Goal: Task Accomplishment & Management: Manage account settings

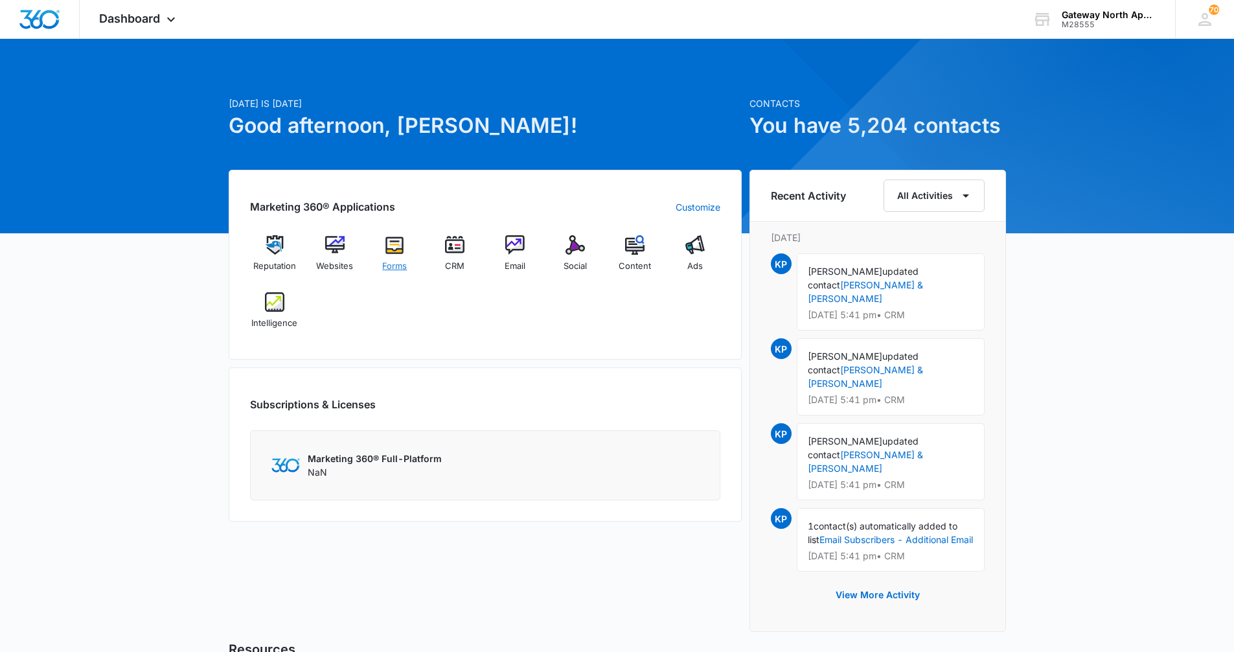
click at [400, 262] on span "Forms" at bounding box center [394, 266] width 25 height 13
click at [442, 248] on div "CRM" at bounding box center [455, 258] width 50 height 46
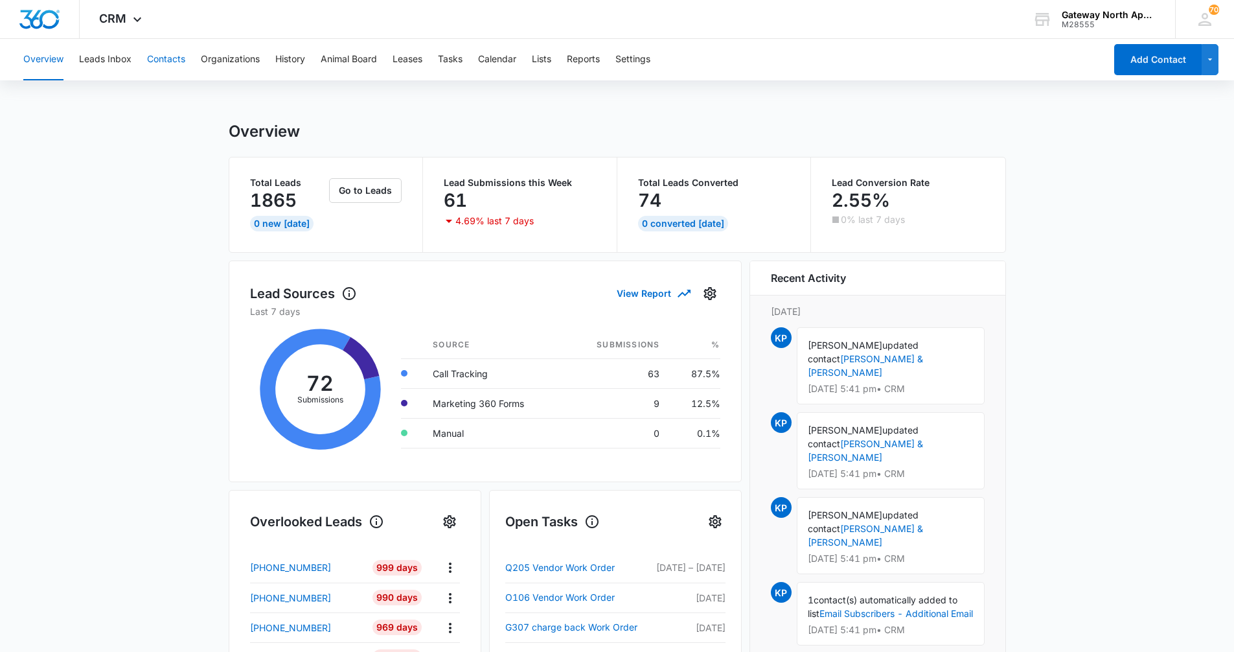
click at [165, 49] on button "Contacts" at bounding box center [166, 59] width 38 height 41
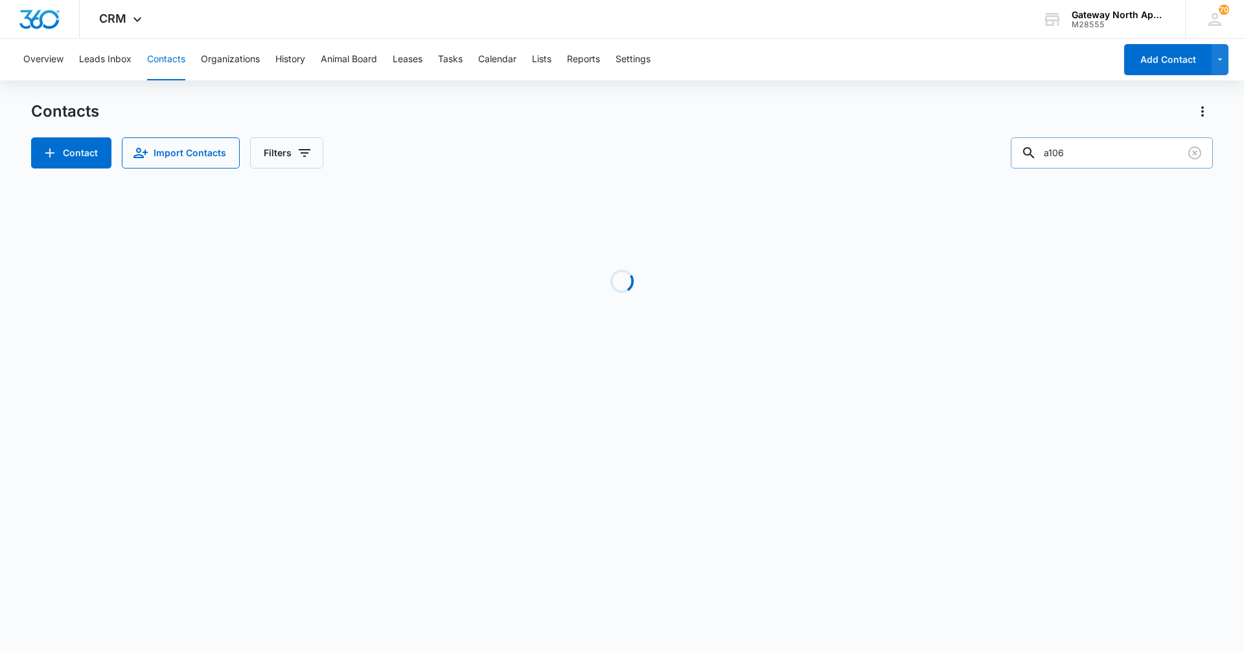
click at [1077, 151] on input "a106" at bounding box center [1112, 152] width 202 height 31
drag, startPoint x: 1058, startPoint y: 152, endPoint x: 1017, endPoint y: 155, distance: 40.9
click at [1017, 155] on div "Contact Import Contacts Filters a107" at bounding box center [622, 152] width 1182 height 31
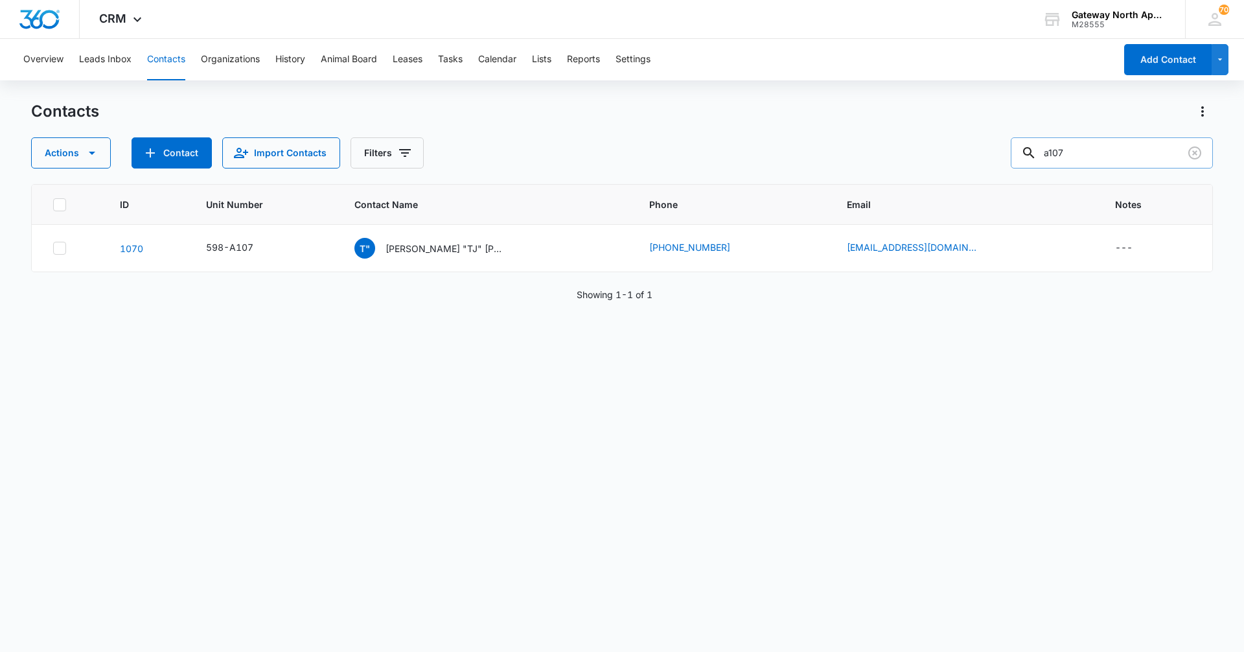
click at [1078, 150] on input "a107" at bounding box center [1112, 152] width 202 height 31
type input "a"
click at [54, 57] on button "Overview" at bounding box center [43, 59] width 40 height 41
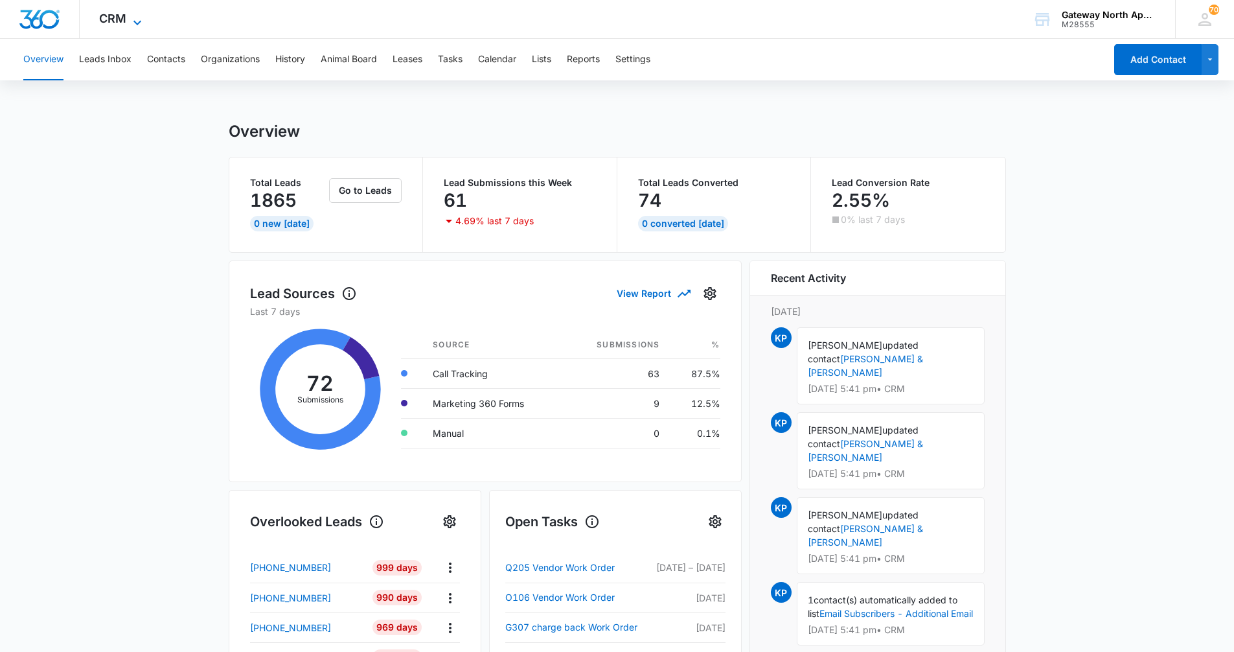
click at [131, 23] on icon at bounding box center [138, 23] width 16 height 16
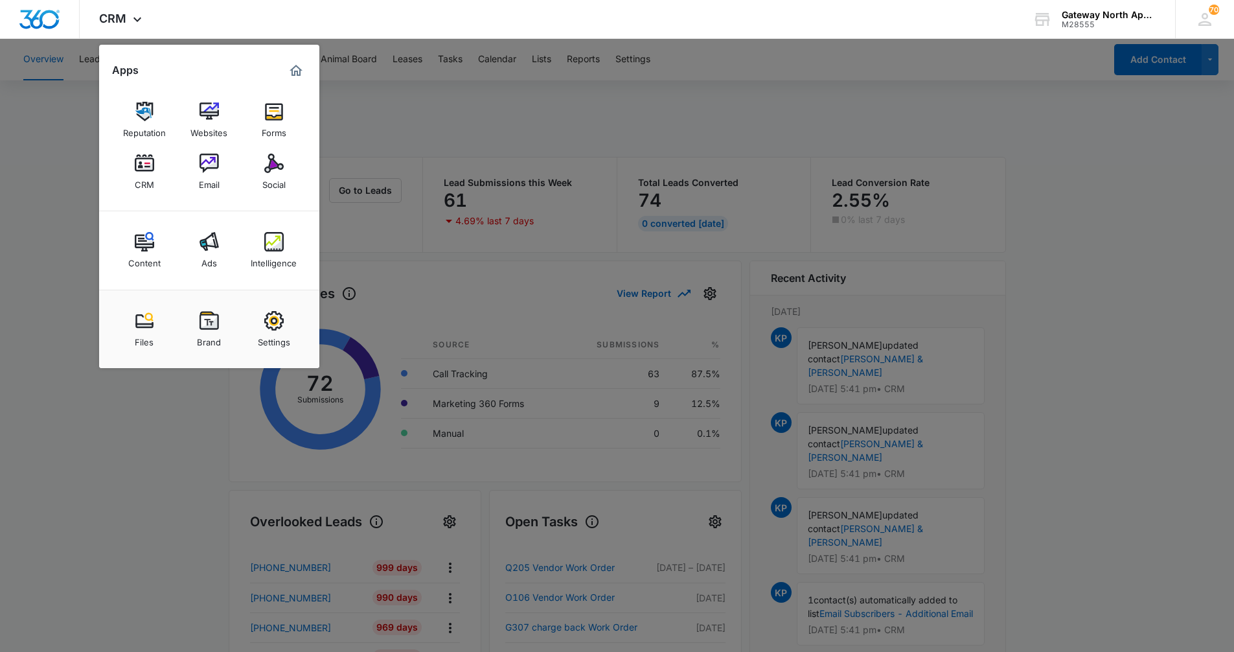
click at [444, 114] on div at bounding box center [617, 326] width 1234 height 652
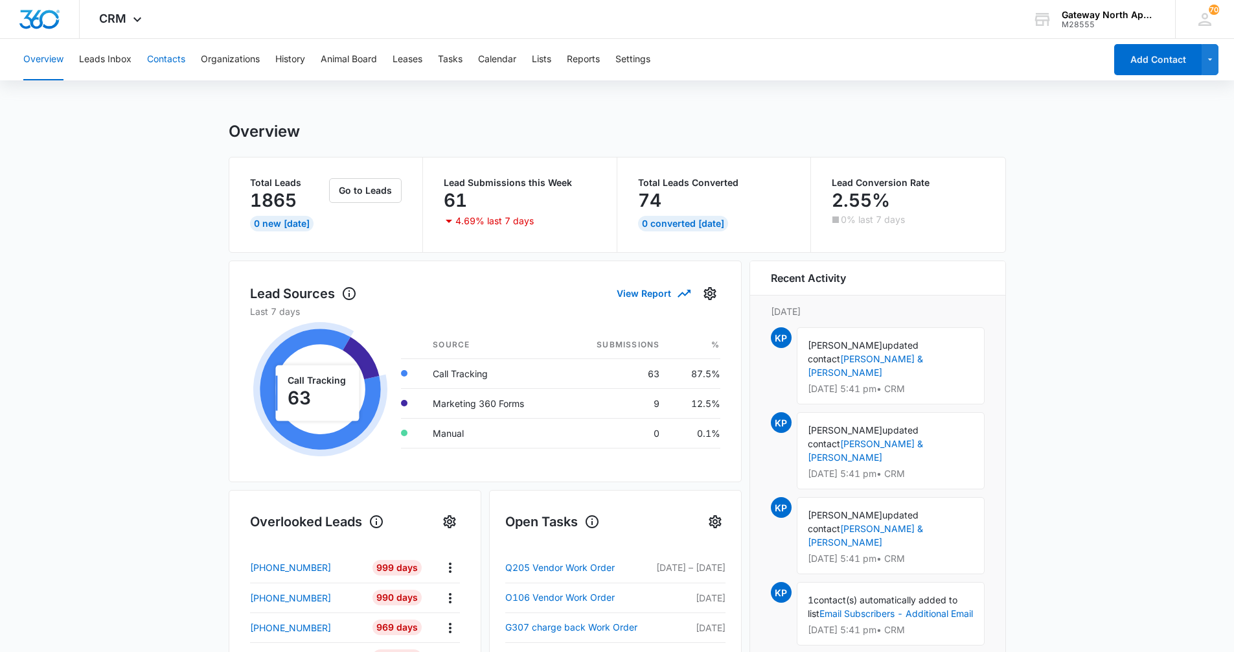
click at [157, 54] on button "Contacts" at bounding box center [166, 59] width 38 height 41
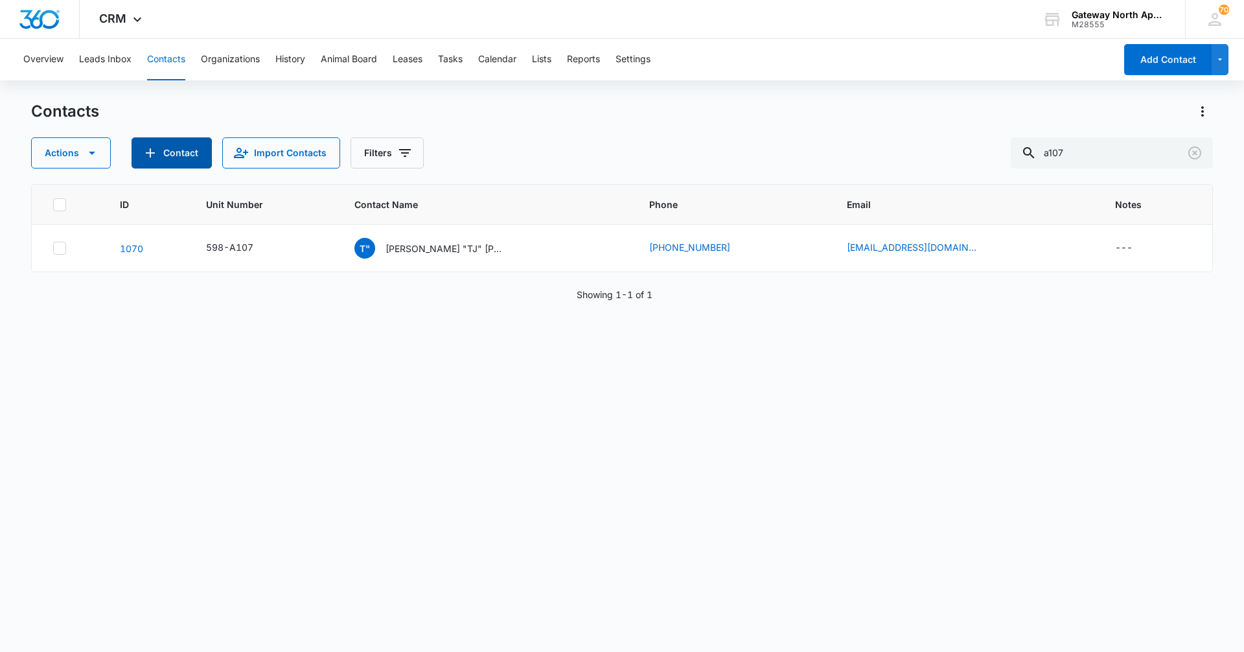
click at [174, 155] on button "Contact" at bounding box center [172, 152] width 80 height 31
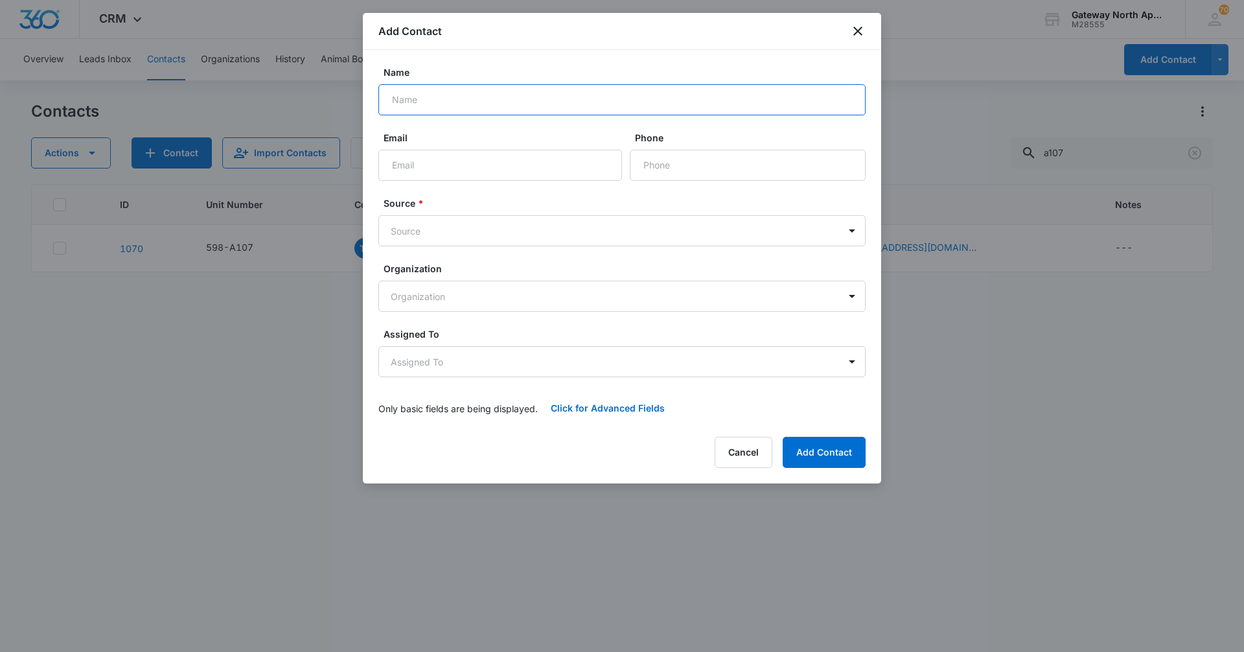
click at [481, 113] on input "Name" at bounding box center [621, 99] width 487 height 31
type input "[PERSON_NAME]"
click at [476, 186] on form "Name [PERSON_NAME] Email Phone Source * Source Organization Organization Assign…" at bounding box center [621, 244] width 487 height 358
click at [496, 172] on input "Email" at bounding box center [500, 165] width 244 height 31
type input "[EMAIL_ADDRESS][DOMAIN_NAME]"
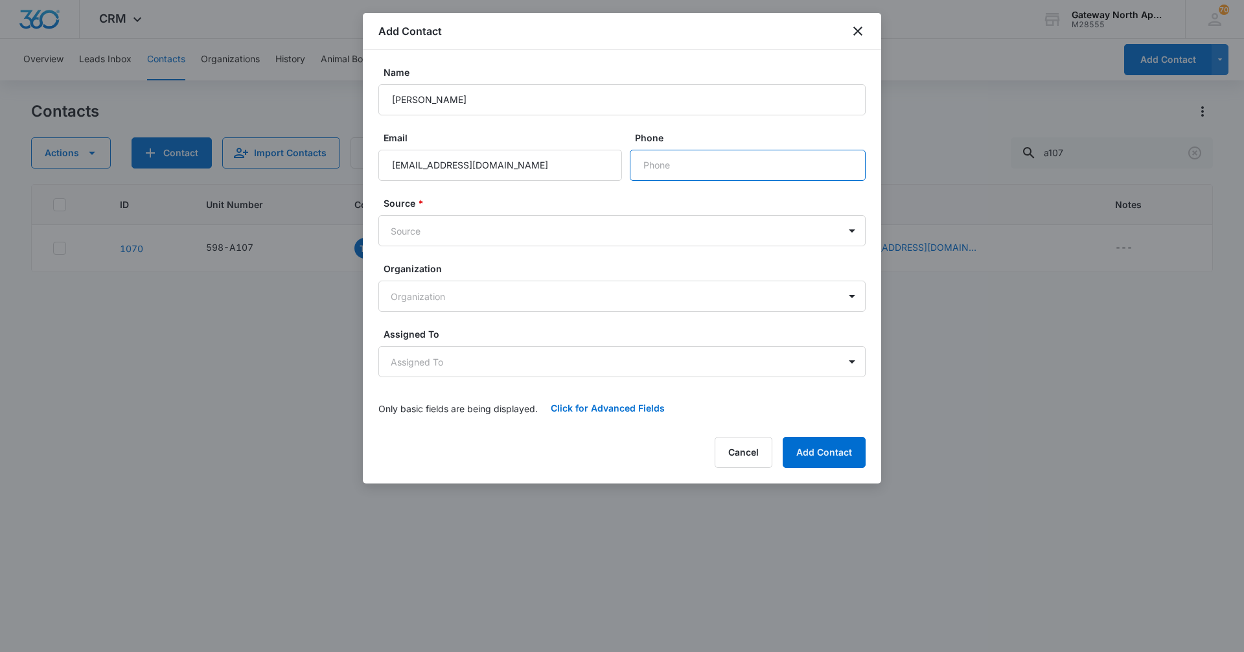
click at [739, 159] on input "Phone" at bounding box center [748, 165] width 236 height 31
type input "[PHONE_NUMBER]"
click at [856, 234] on body "CRM Apps Reputation Websites Forms CRM Email Social Content Ads Intelligence Fi…" at bounding box center [622, 326] width 1244 height 652
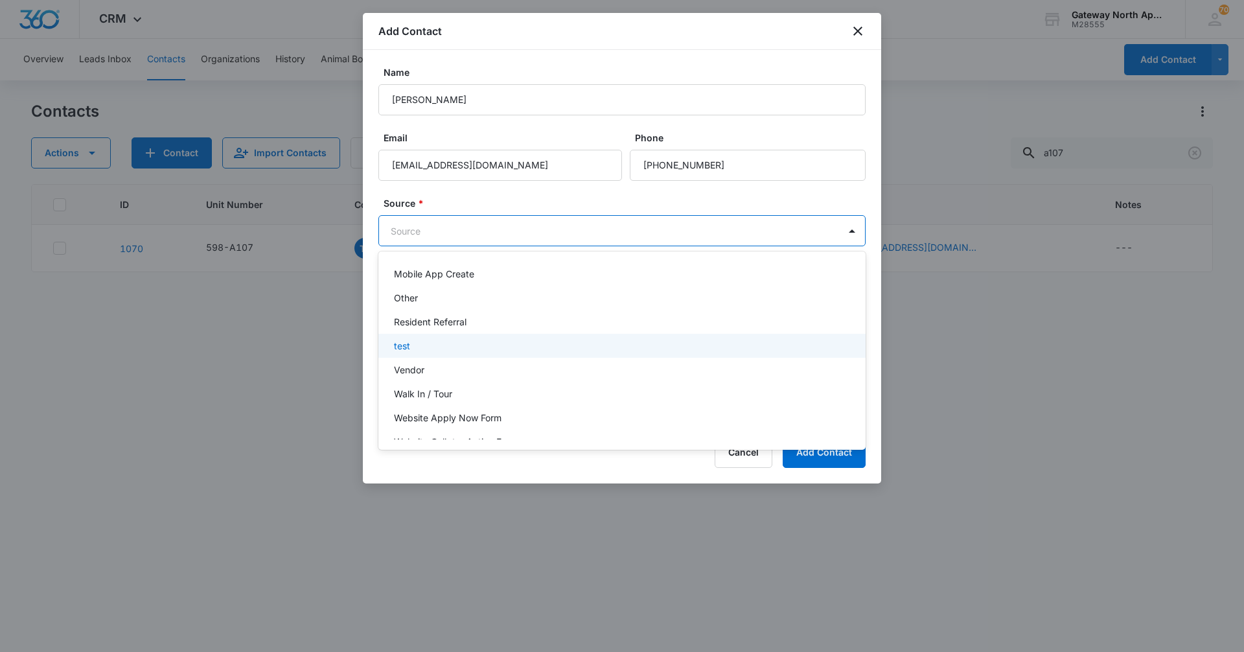
scroll to position [235, 0]
click at [457, 356] on div "Walk In / Tour" at bounding box center [621, 353] width 454 height 14
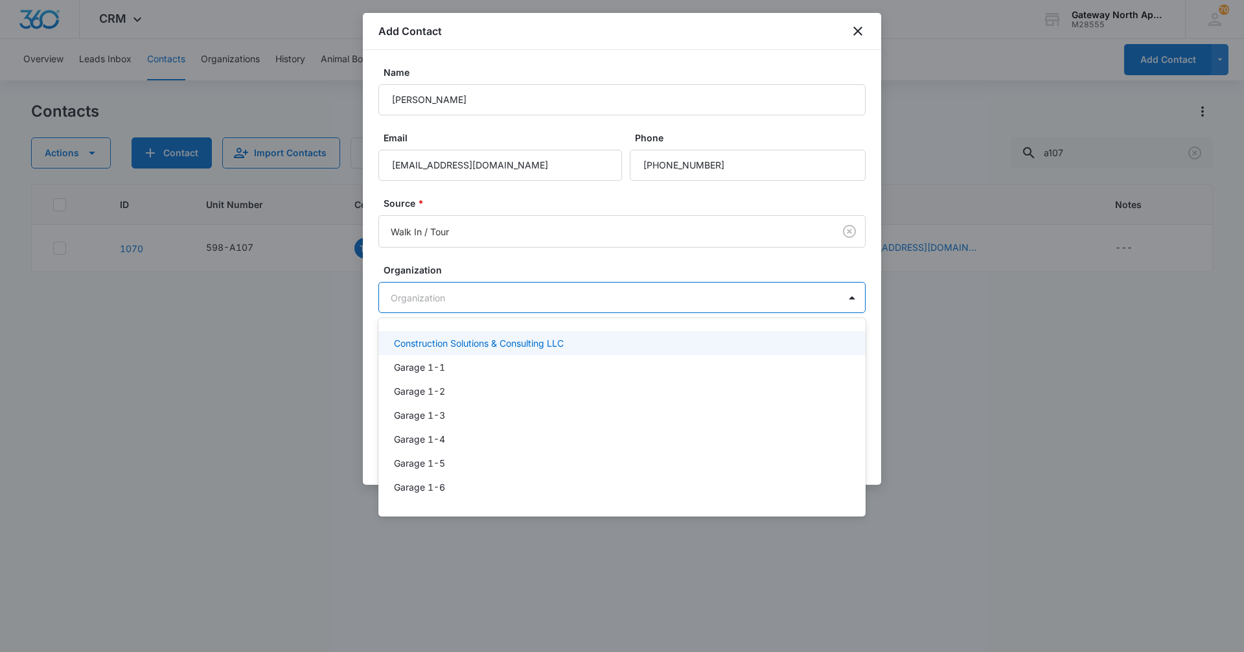
click at [839, 302] on body "CRM Apps Reputation Websites Forms CRM Email Social Content Ads Intelligence Fi…" at bounding box center [622, 326] width 1244 height 652
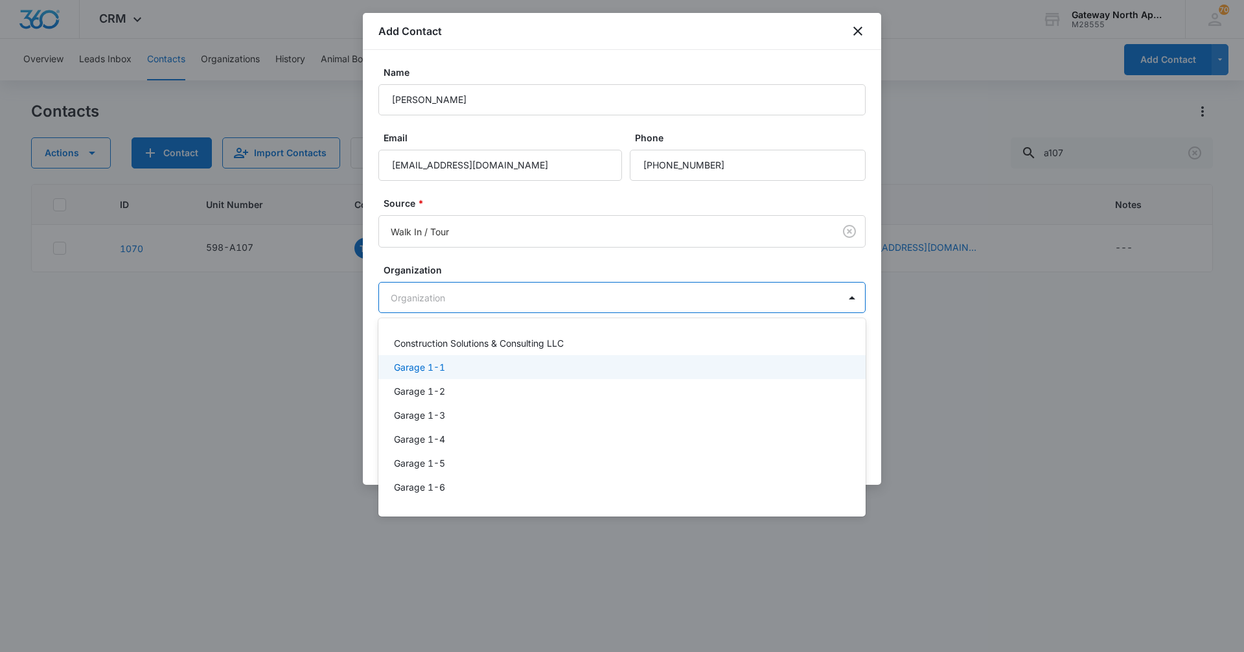
click at [487, 368] on div "Garage 1-1" at bounding box center [621, 367] width 454 height 14
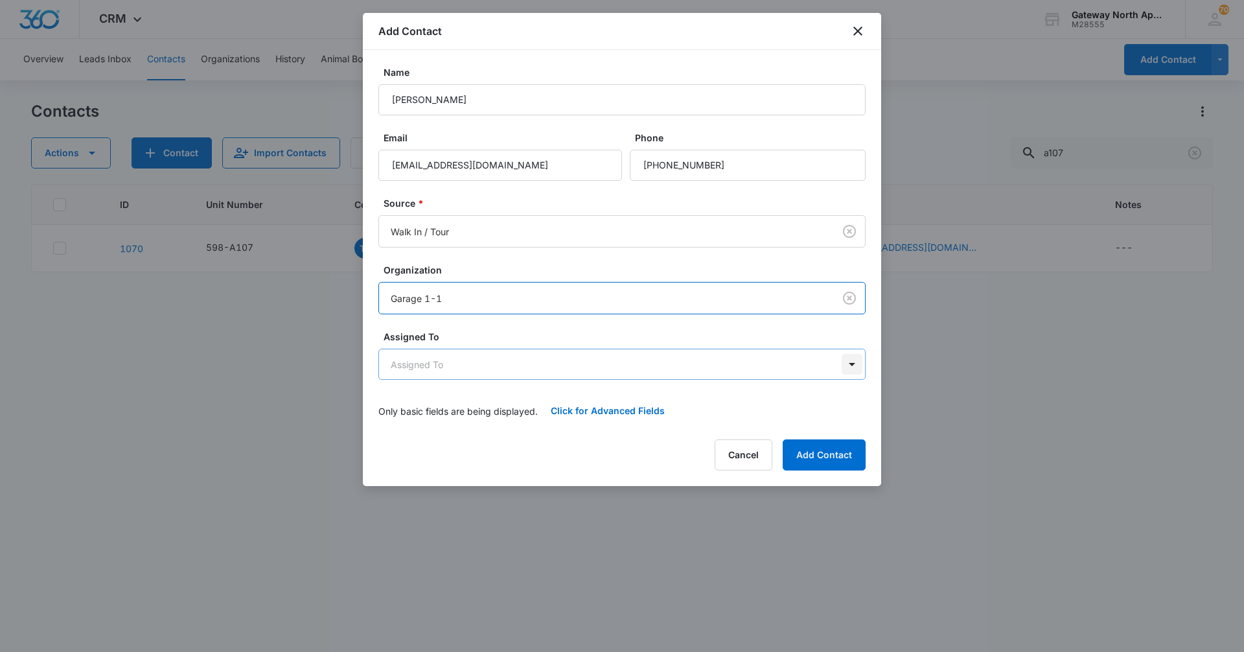
click at [852, 367] on body "CRM Apps Reputation Websites Forms CRM Email Social Content Ads Intelligence Fi…" at bounding box center [622, 326] width 1244 height 652
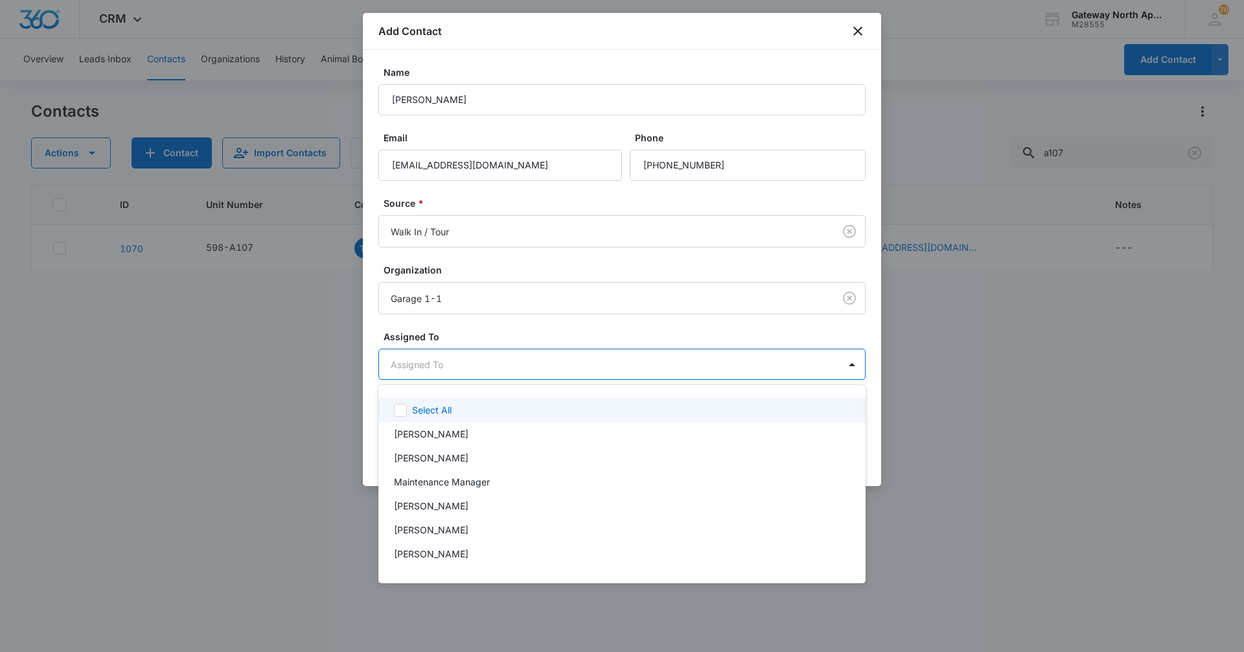
click at [523, 325] on div at bounding box center [622, 326] width 1244 height 652
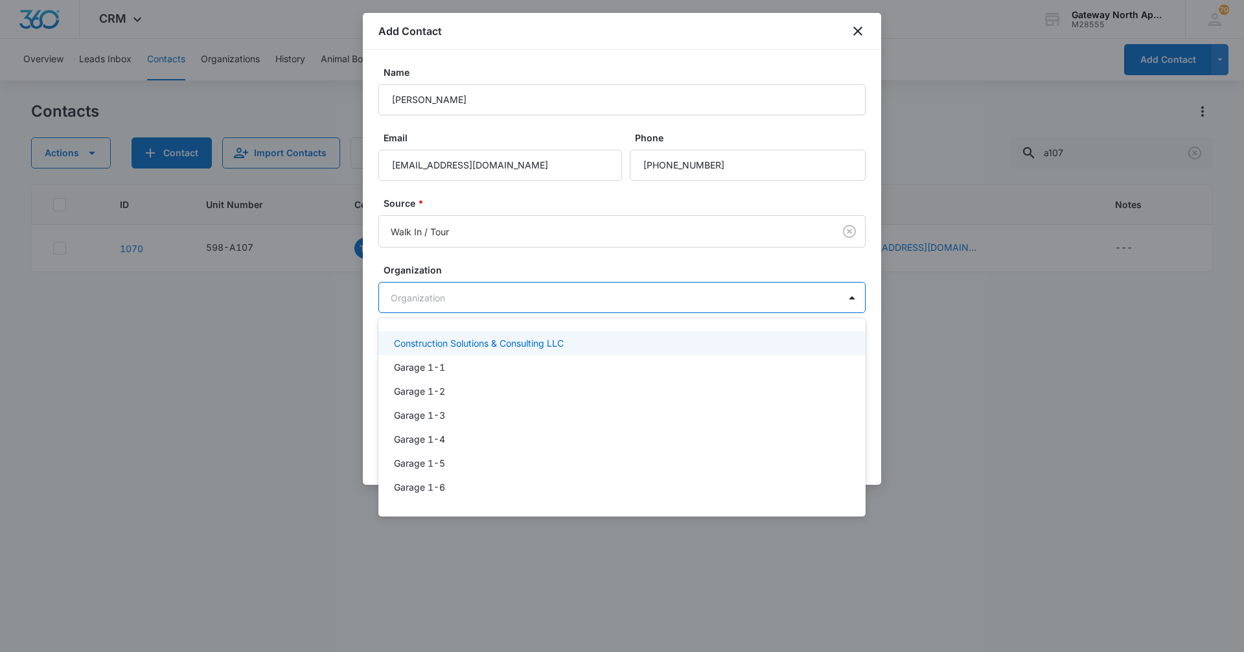
click at [849, 300] on body "CRM Apps Reputation Websites Forms CRM Email Social Content Ads Intelligence Fi…" at bounding box center [622, 326] width 1244 height 652
click at [281, 330] on div at bounding box center [622, 326] width 1244 height 652
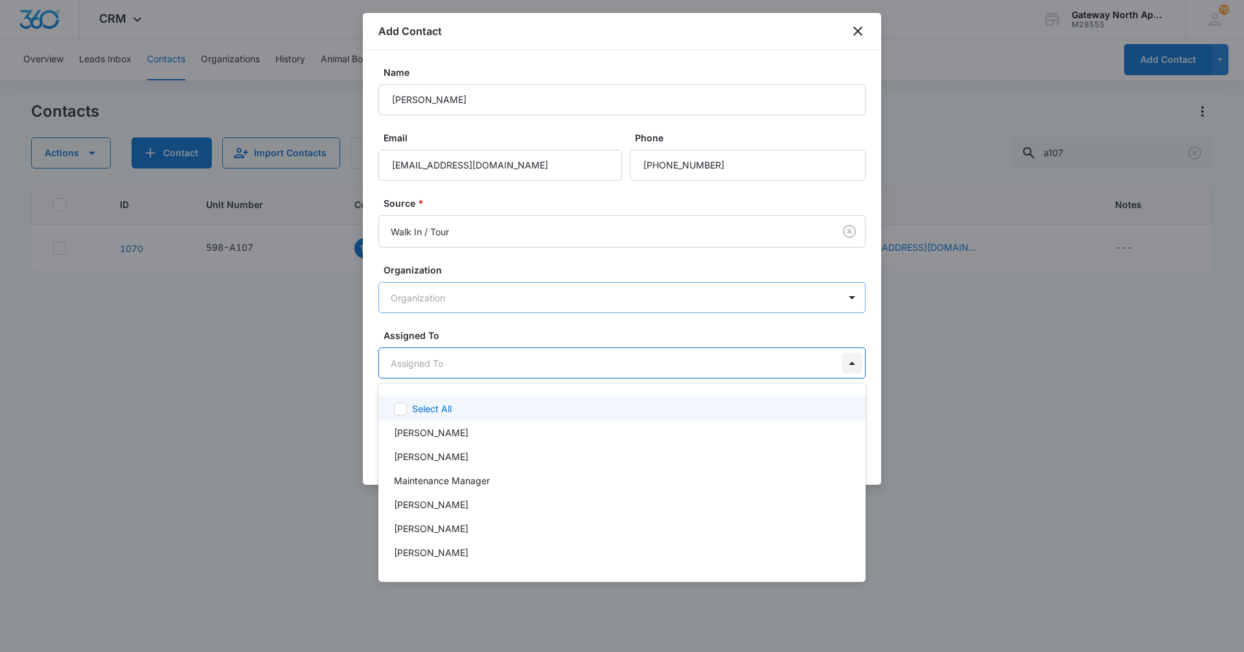
click at [849, 365] on body "CRM Apps Reputation Websites Forms CRM Email Social Content Ads Intelligence Fi…" at bounding box center [622, 326] width 1244 height 652
click at [849, 294] on div at bounding box center [622, 326] width 1244 height 652
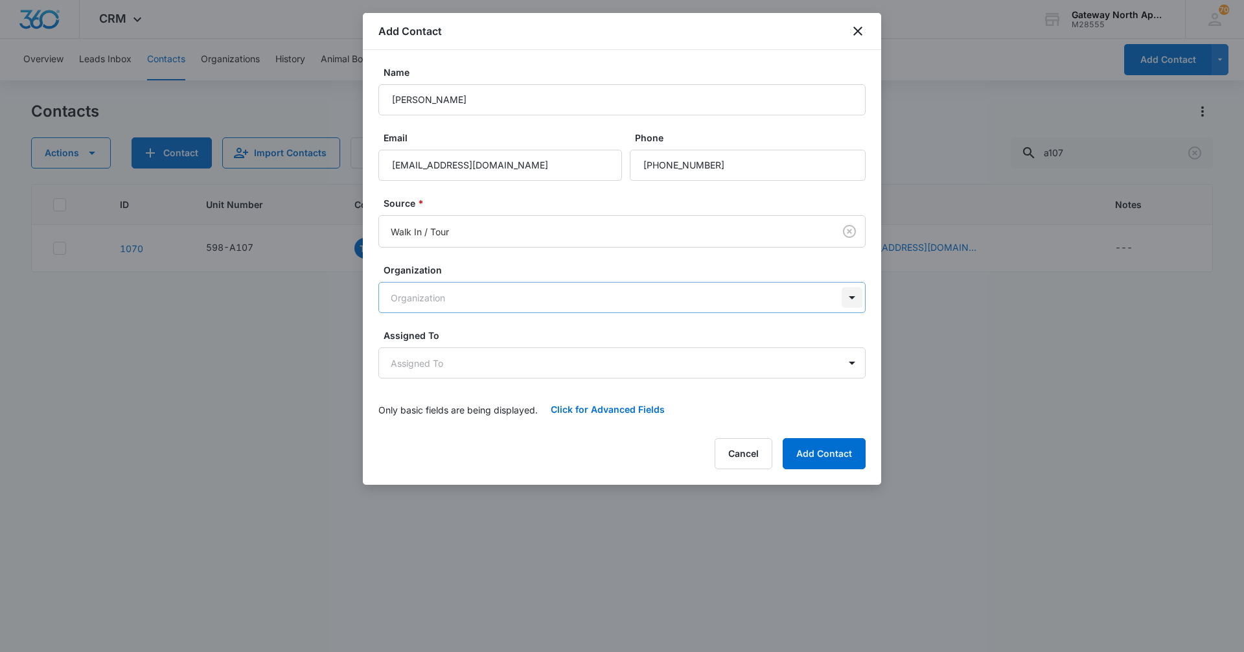
click at [852, 302] on body "CRM Apps Reputation Websites Forms CRM Email Social Content Ads Intelligence Fi…" at bounding box center [622, 326] width 1244 height 652
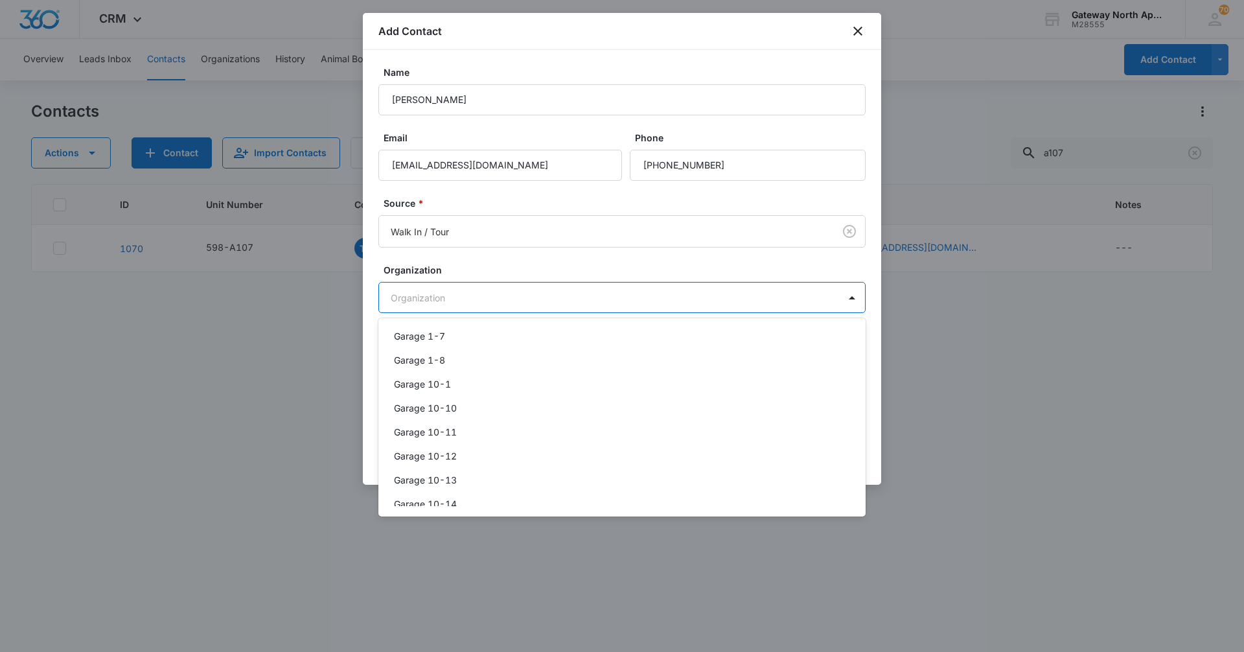
scroll to position [0, 0]
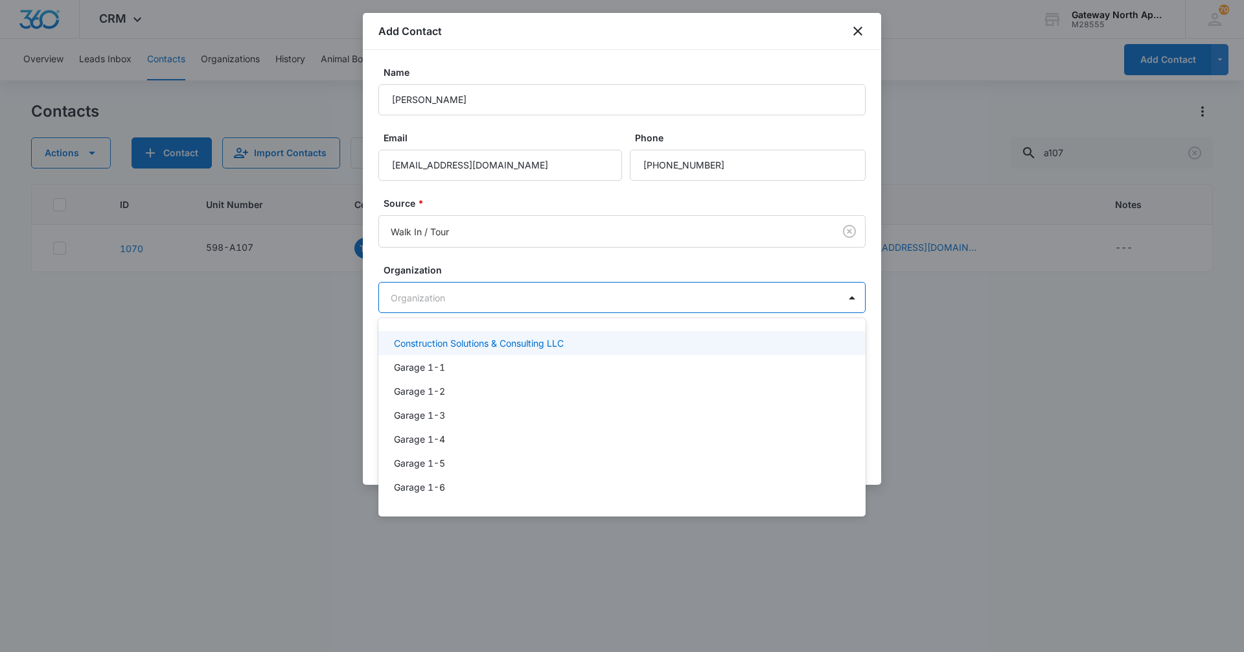
click at [918, 288] on div at bounding box center [622, 326] width 1244 height 652
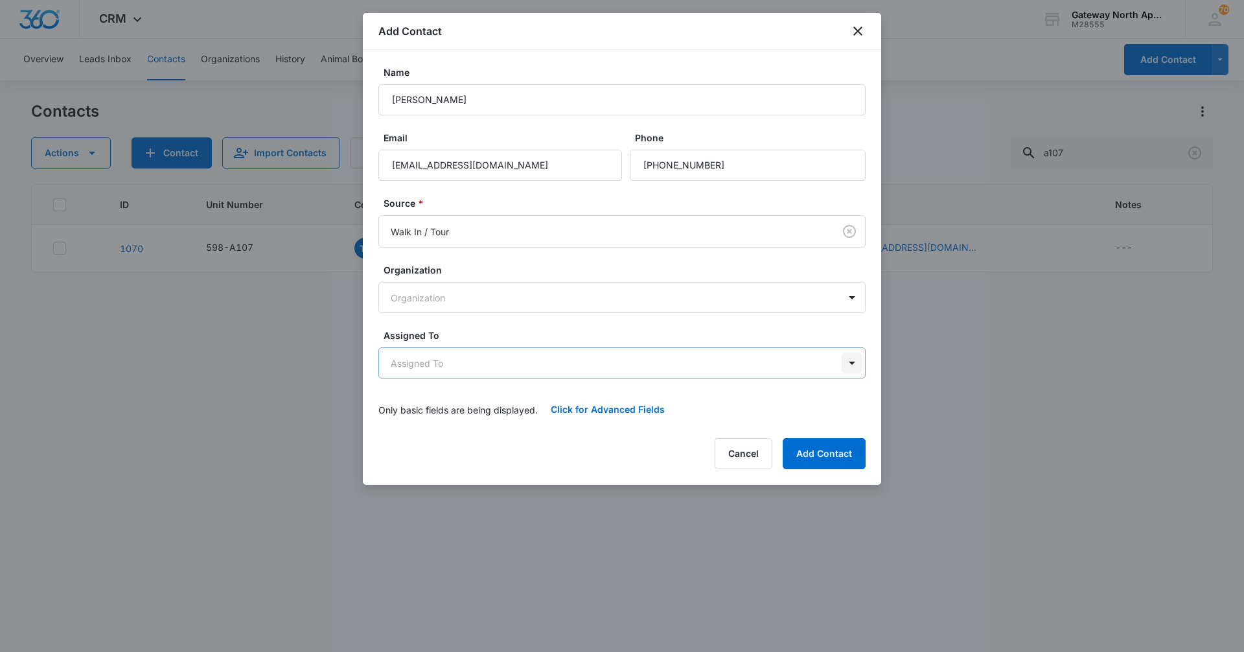
click at [861, 360] on body "CRM Apps Reputation Websites Forms CRM Email Social Content Ads Intelligence Fi…" at bounding box center [622, 326] width 1244 height 652
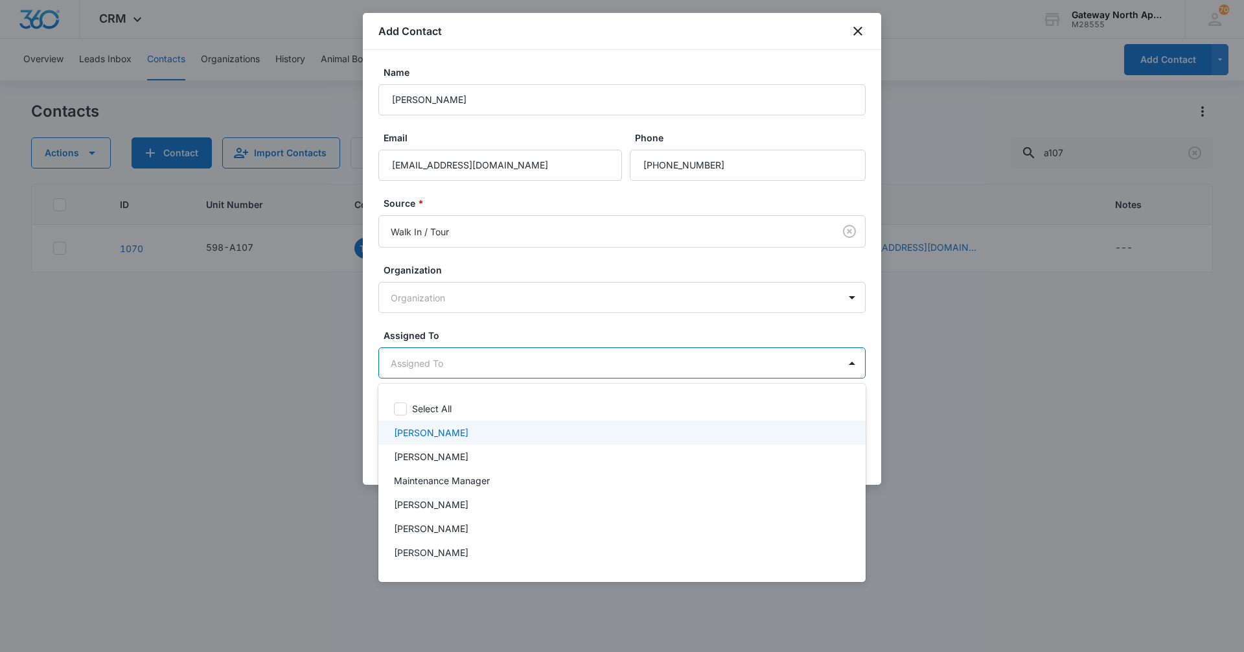
click at [1102, 474] on div at bounding box center [622, 326] width 1244 height 652
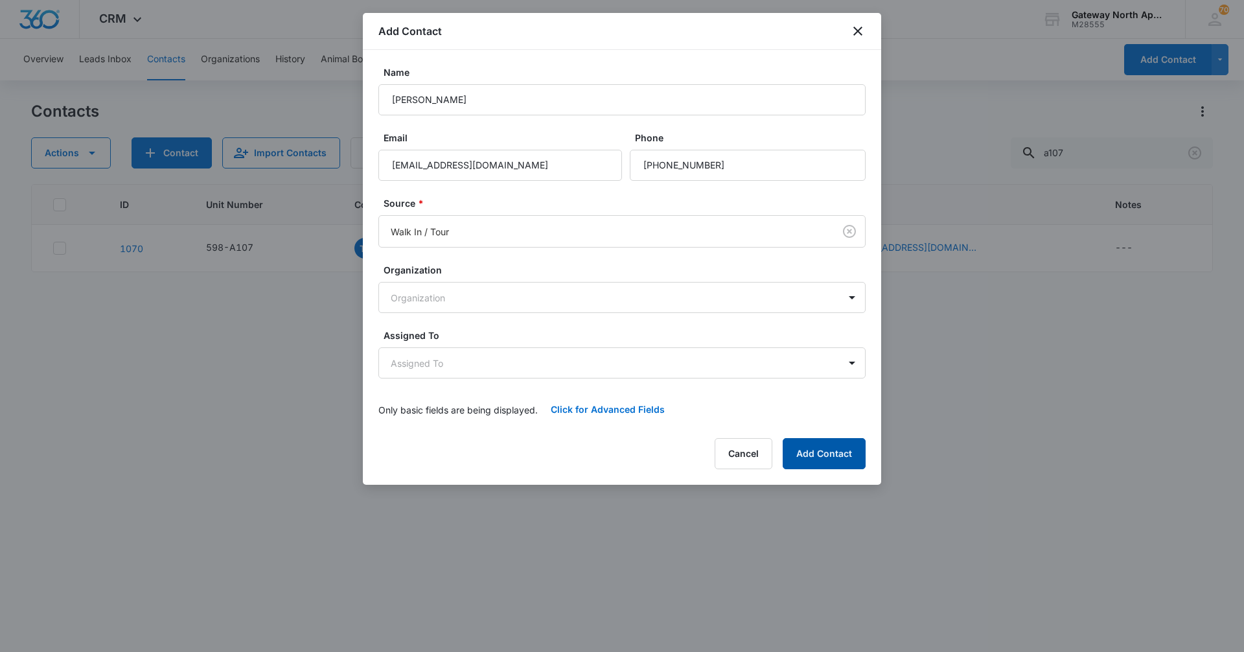
click at [837, 452] on button "Add Contact" at bounding box center [824, 453] width 83 height 31
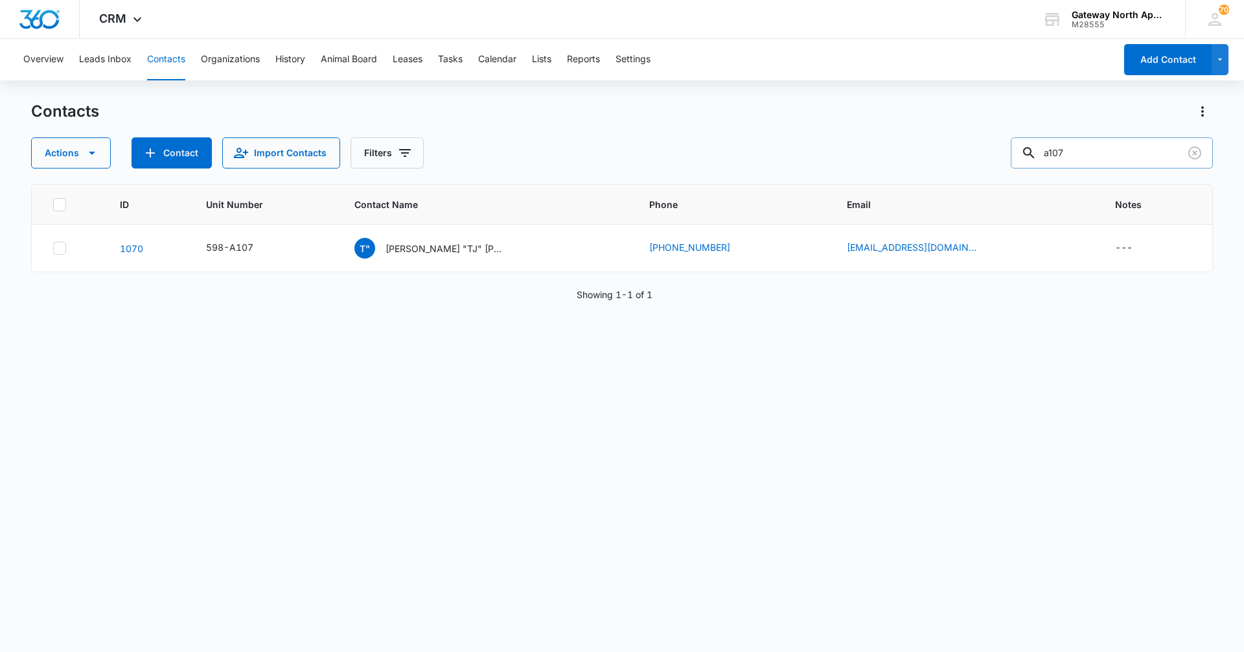
click at [1098, 157] on input "a107" at bounding box center [1112, 152] width 202 height 31
type input "a"
click at [282, 156] on button "Import Contacts" at bounding box center [281, 152] width 118 height 31
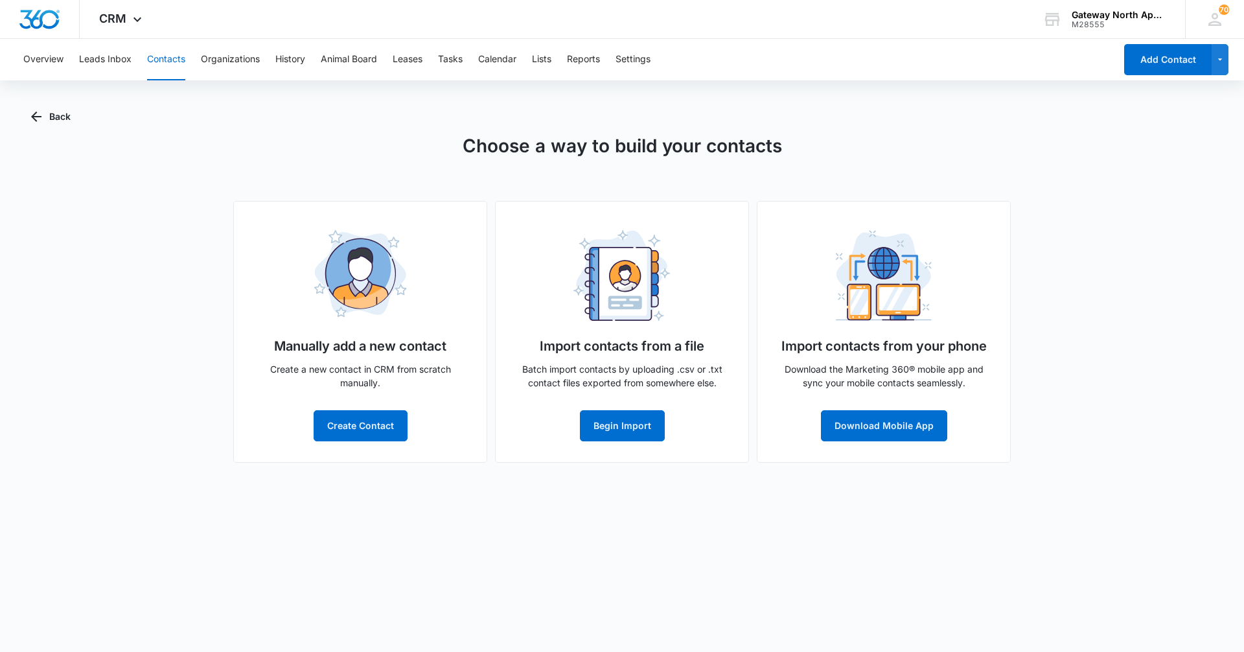
click at [167, 57] on button "Contacts" at bounding box center [166, 59] width 38 height 41
click at [37, 117] on icon "button" at bounding box center [36, 116] width 10 height 10
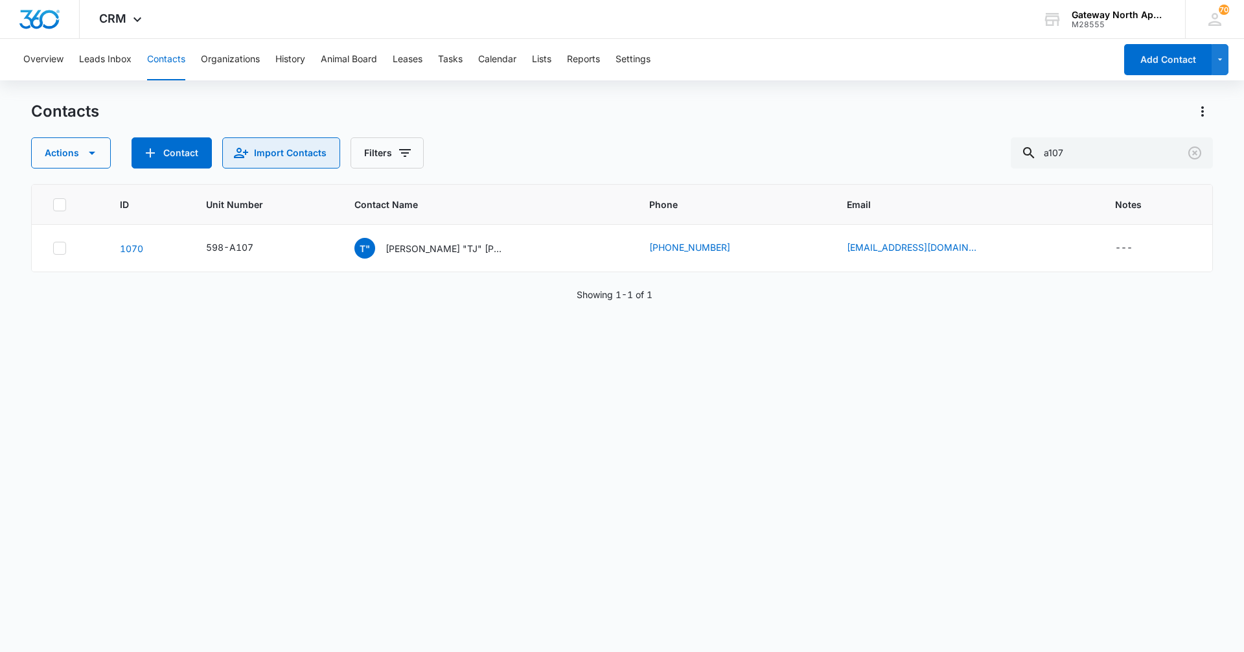
click at [266, 138] on button "Import Contacts" at bounding box center [281, 152] width 118 height 31
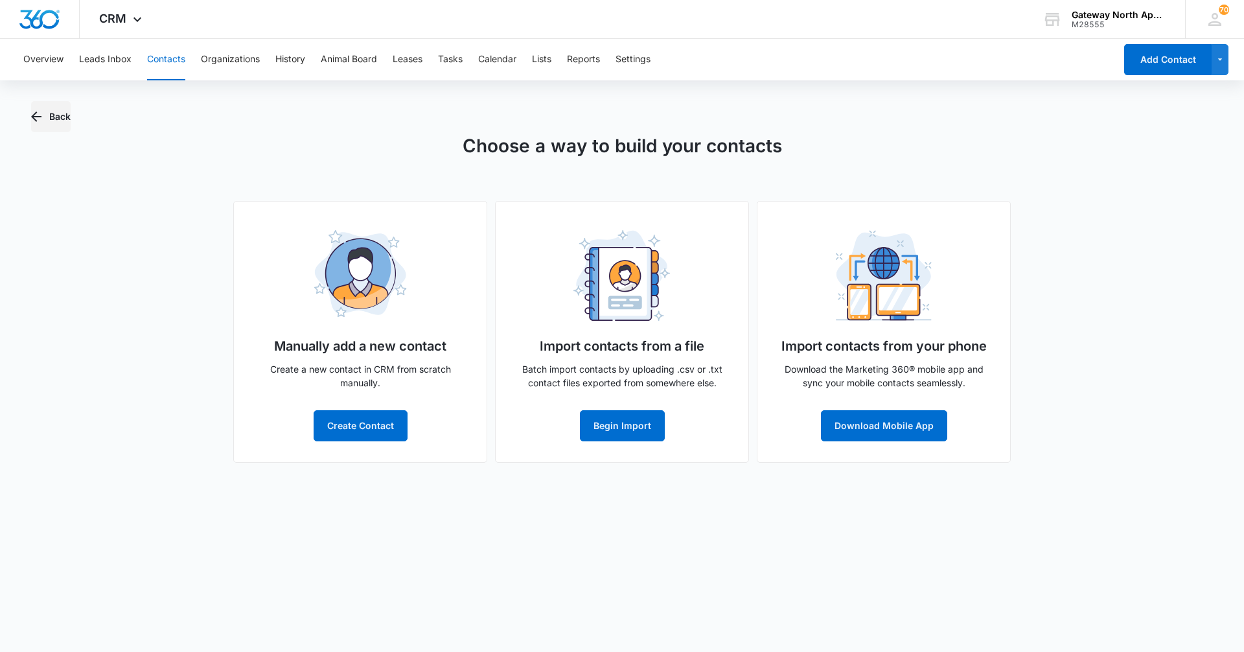
click at [40, 115] on icon "button" at bounding box center [37, 117] width 16 height 16
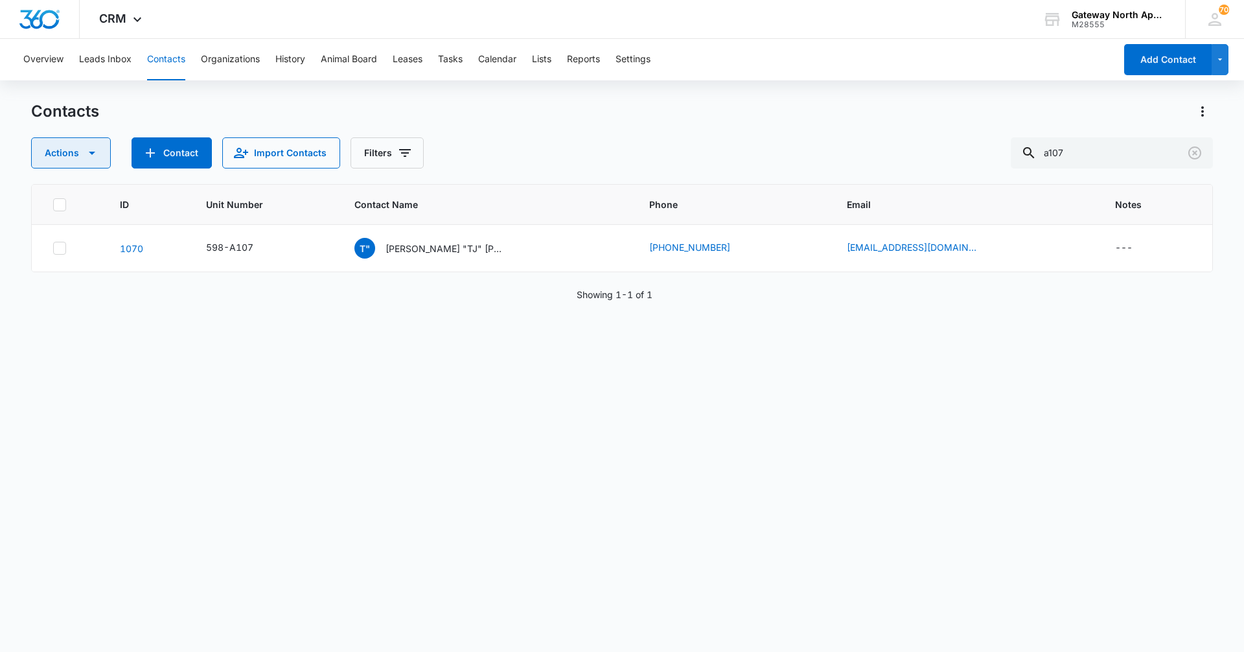
click at [93, 161] on button "Actions" at bounding box center [71, 152] width 80 height 31
click at [262, 154] on button "Import Contacts" at bounding box center [281, 152] width 118 height 31
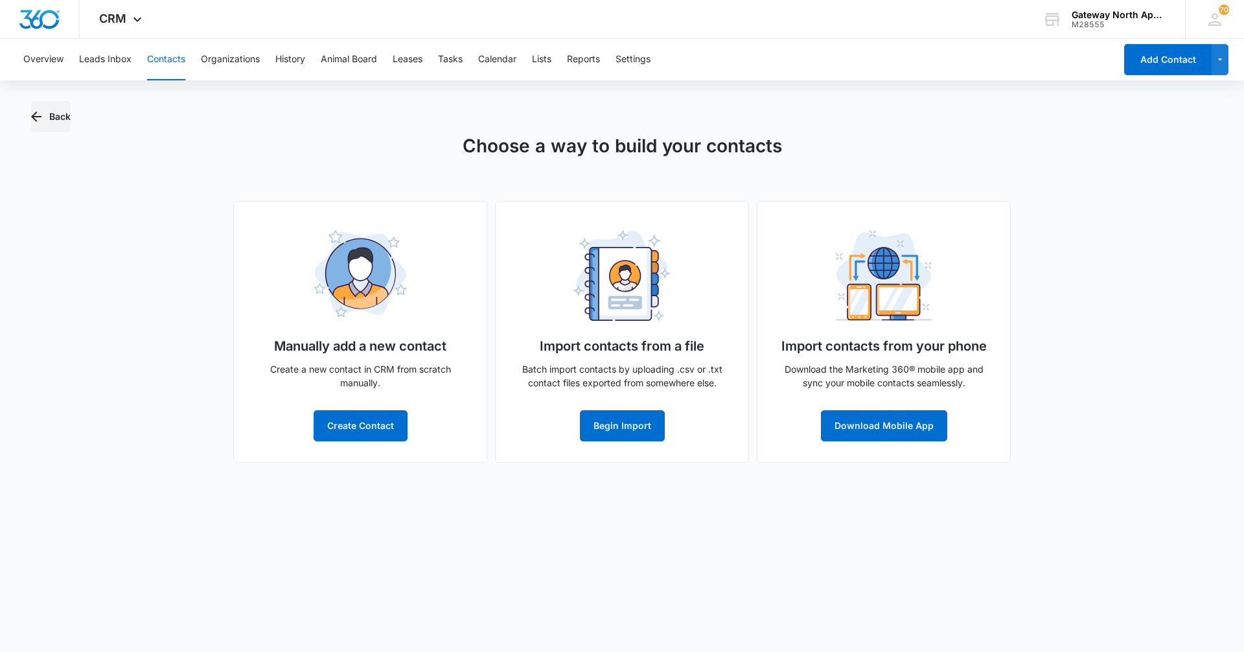
click at [54, 114] on button "Back" at bounding box center [51, 116] width 40 height 31
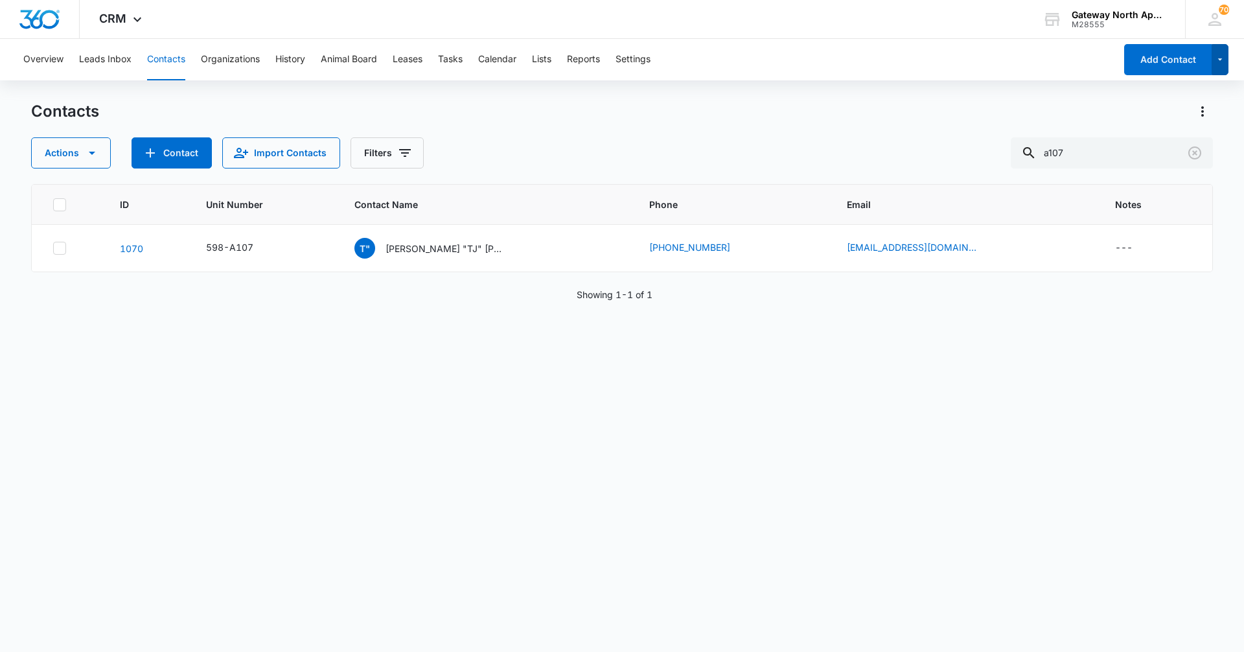
click at [1224, 63] on icon "button" at bounding box center [1220, 60] width 11 height 16
click at [1116, 151] on input "a107" at bounding box center [1112, 152] width 202 height 31
type input "a"
type input "[PERSON_NAME]"
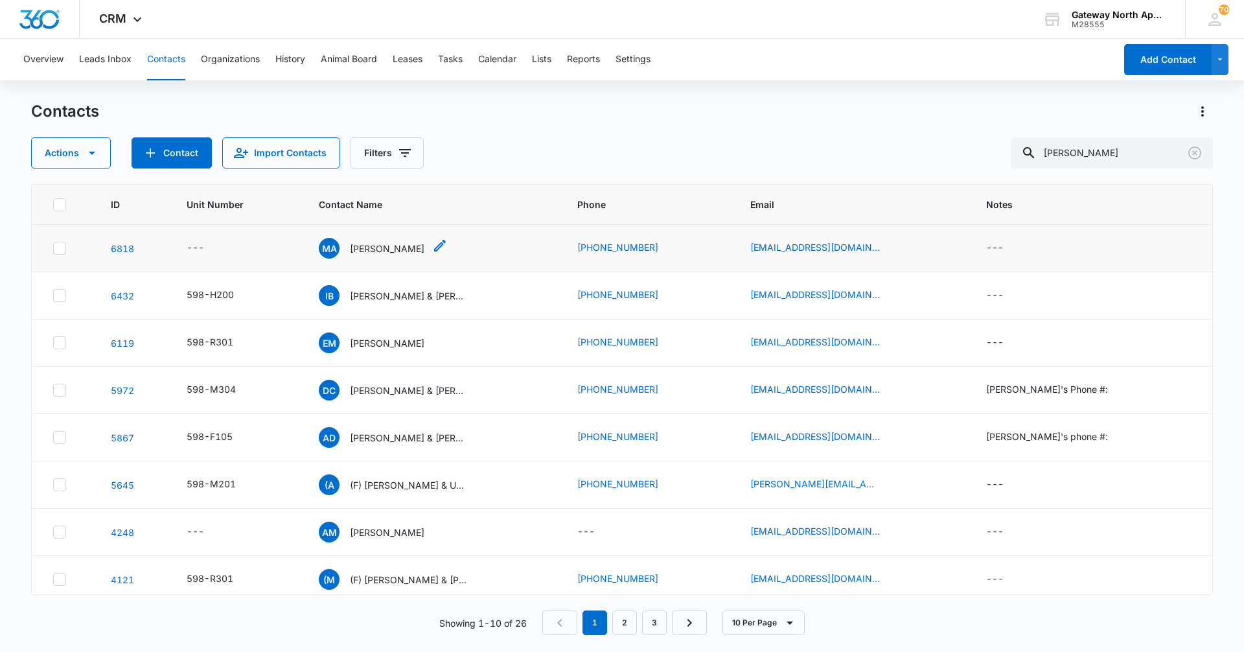
click at [406, 246] on p "[PERSON_NAME]" at bounding box center [387, 249] width 75 height 14
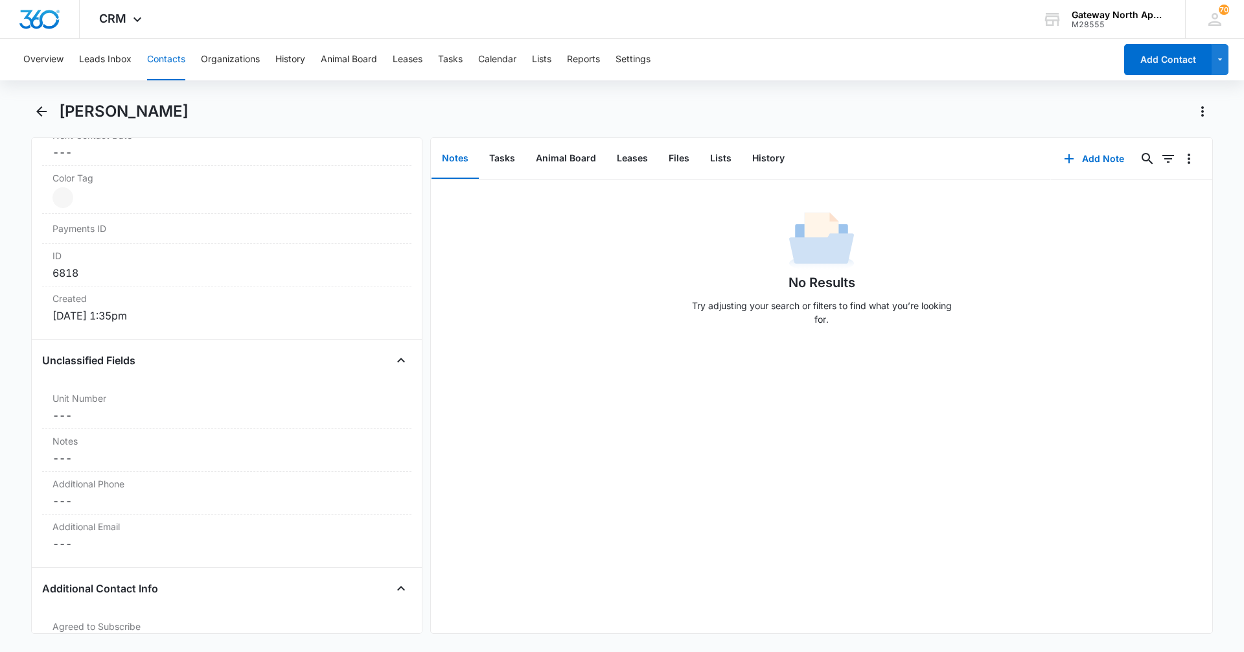
scroll to position [777, 0]
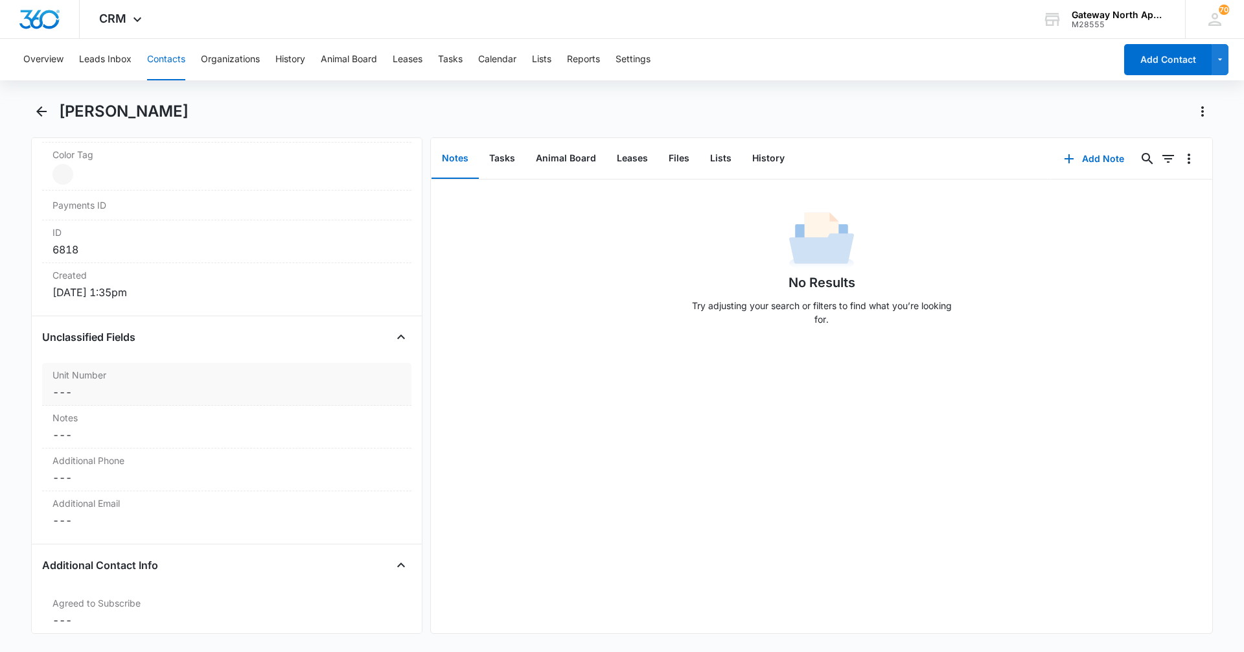
click at [258, 401] on div "Unit Number Cancel Save Changes ---" at bounding box center [226, 384] width 369 height 43
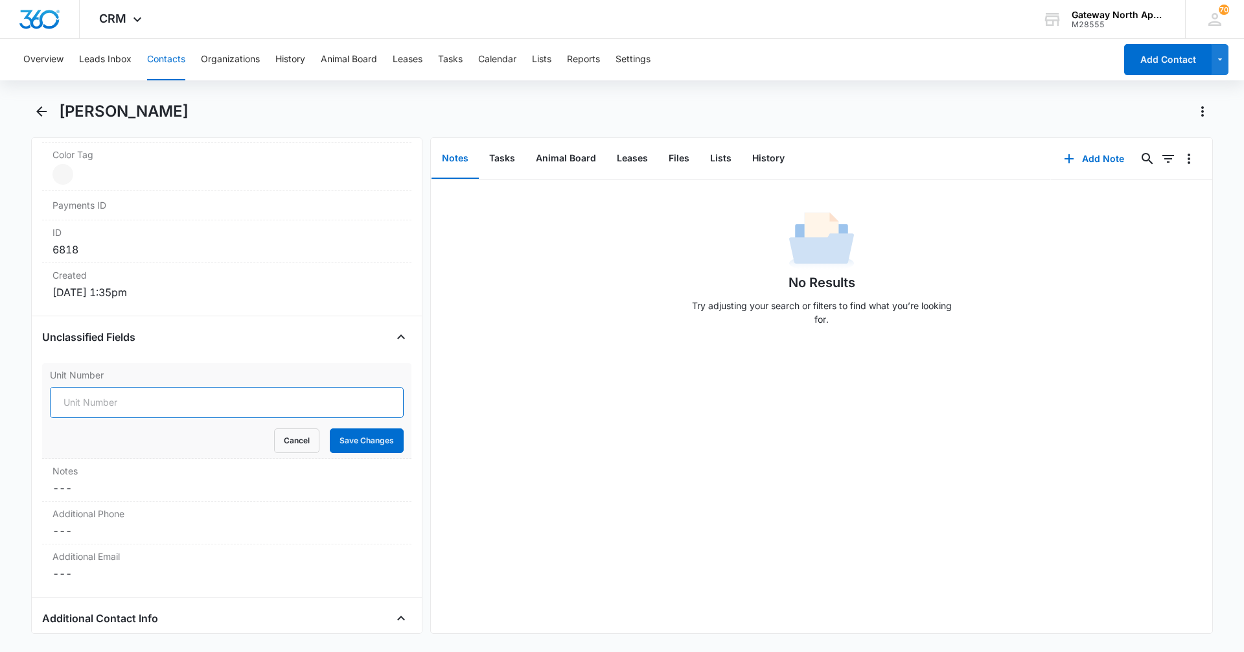
click at [354, 402] on input "Unit Number" at bounding box center [227, 402] width 354 height 31
type input "598-A107"
click at [379, 437] on button "Save Changes" at bounding box center [367, 440] width 74 height 25
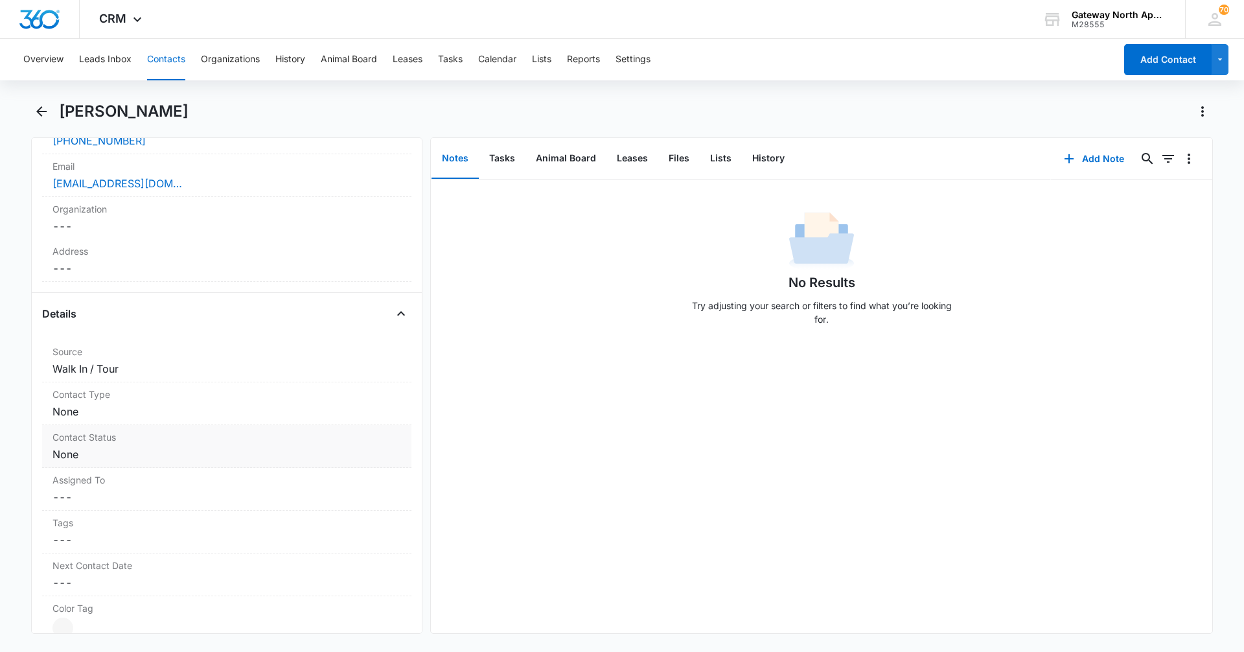
scroll to position [389, 0]
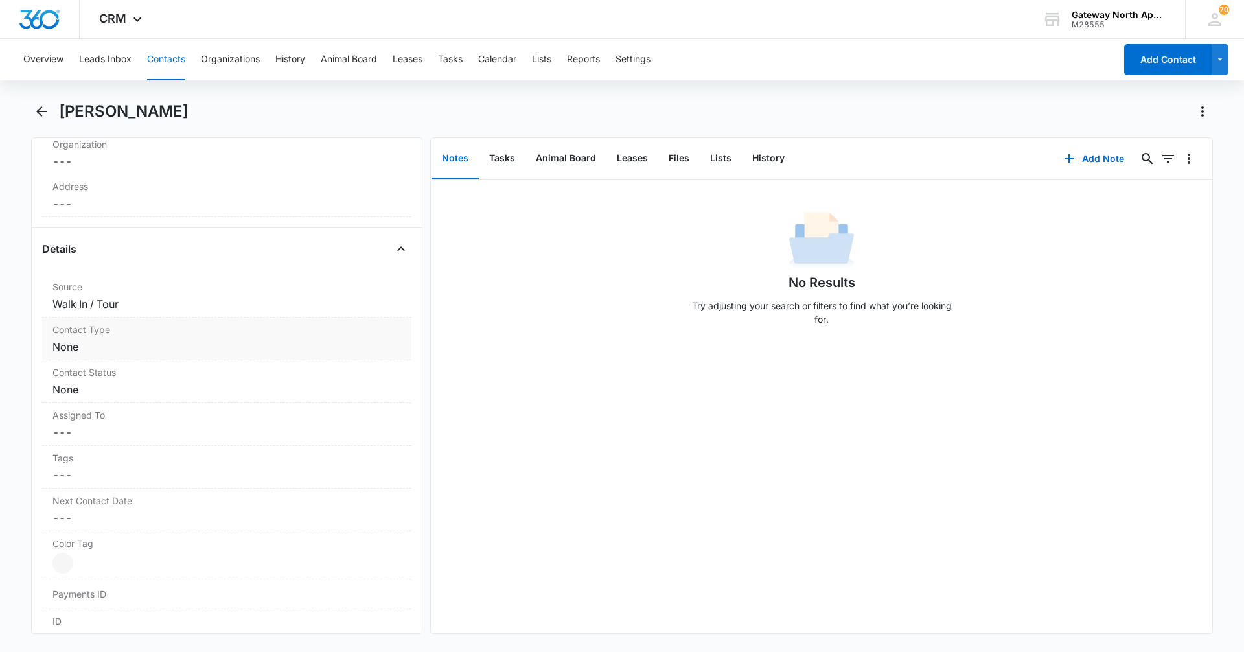
click at [172, 347] on dd "Cancel Save Changes None" at bounding box center [226, 347] width 349 height 16
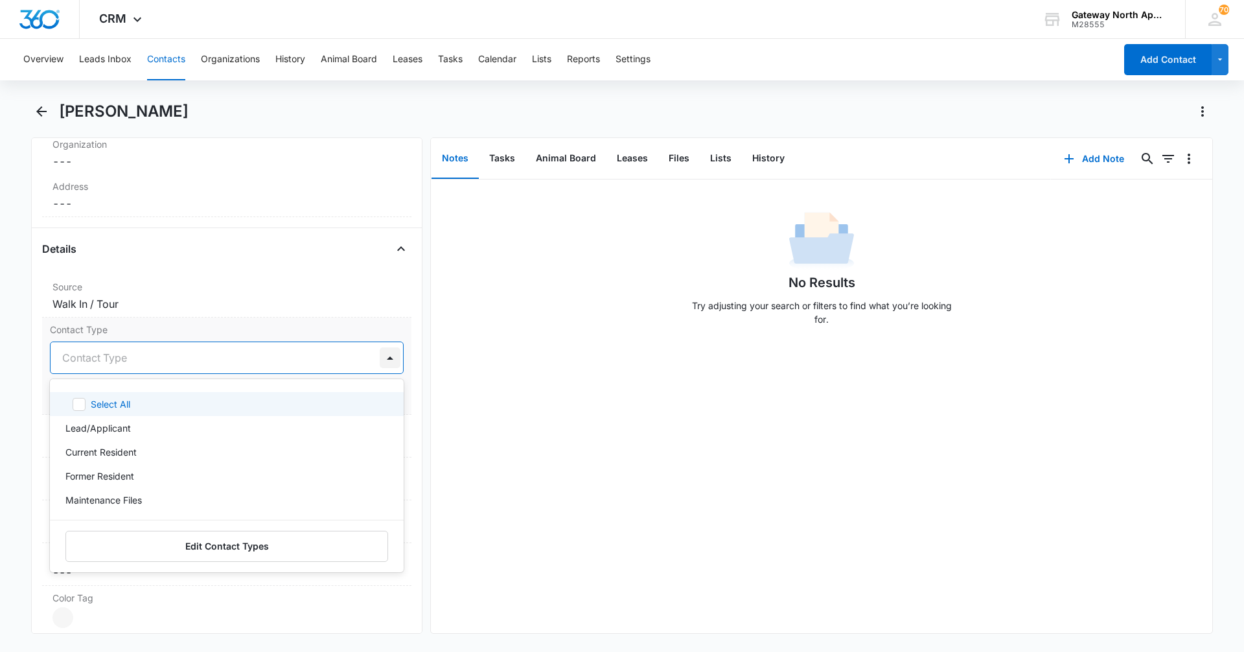
click at [382, 356] on div at bounding box center [390, 357] width 21 height 21
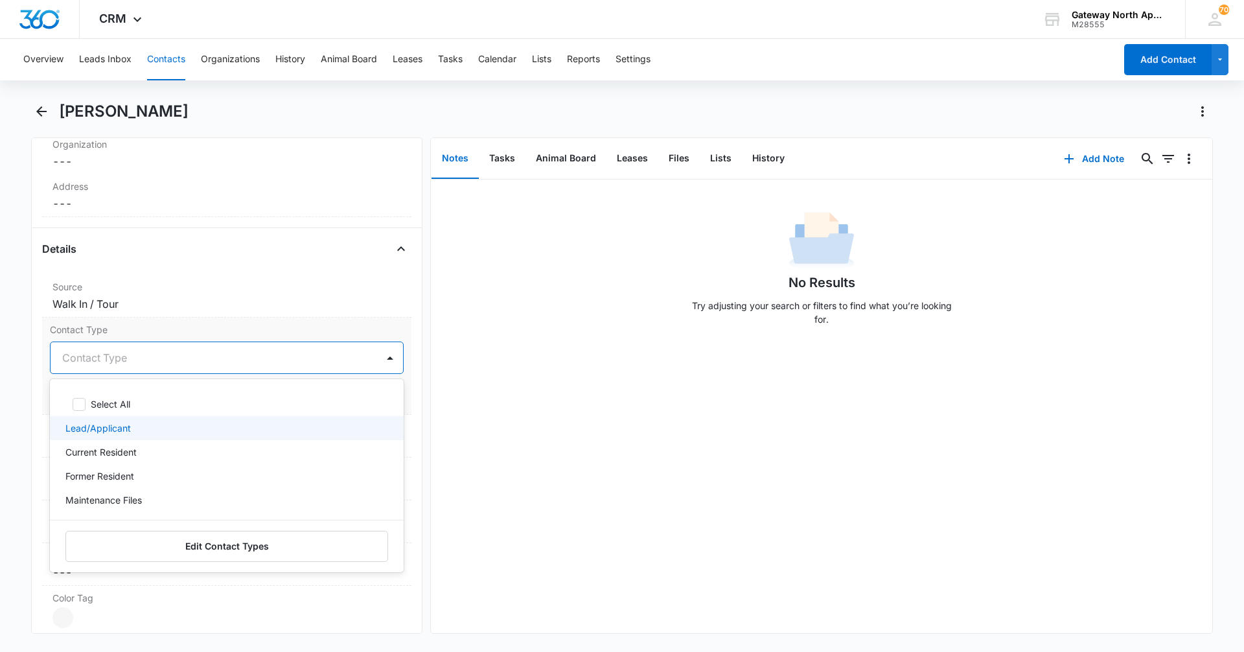
click at [166, 429] on div "Lead/Applicant" at bounding box center [225, 428] width 320 height 14
click at [485, 415] on div "No Results Try adjusting your search or filters to find what you’re looking for." at bounding box center [821, 406] width 781 height 454
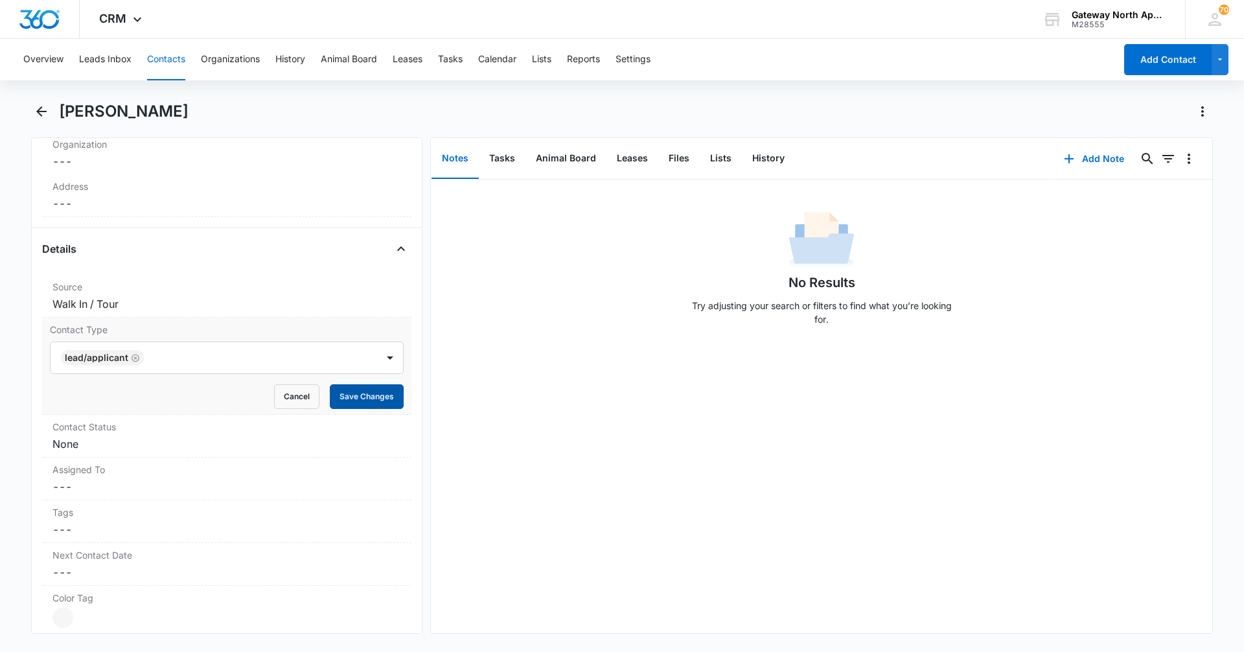
click at [355, 398] on button "Save Changes" at bounding box center [367, 396] width 74 height 25
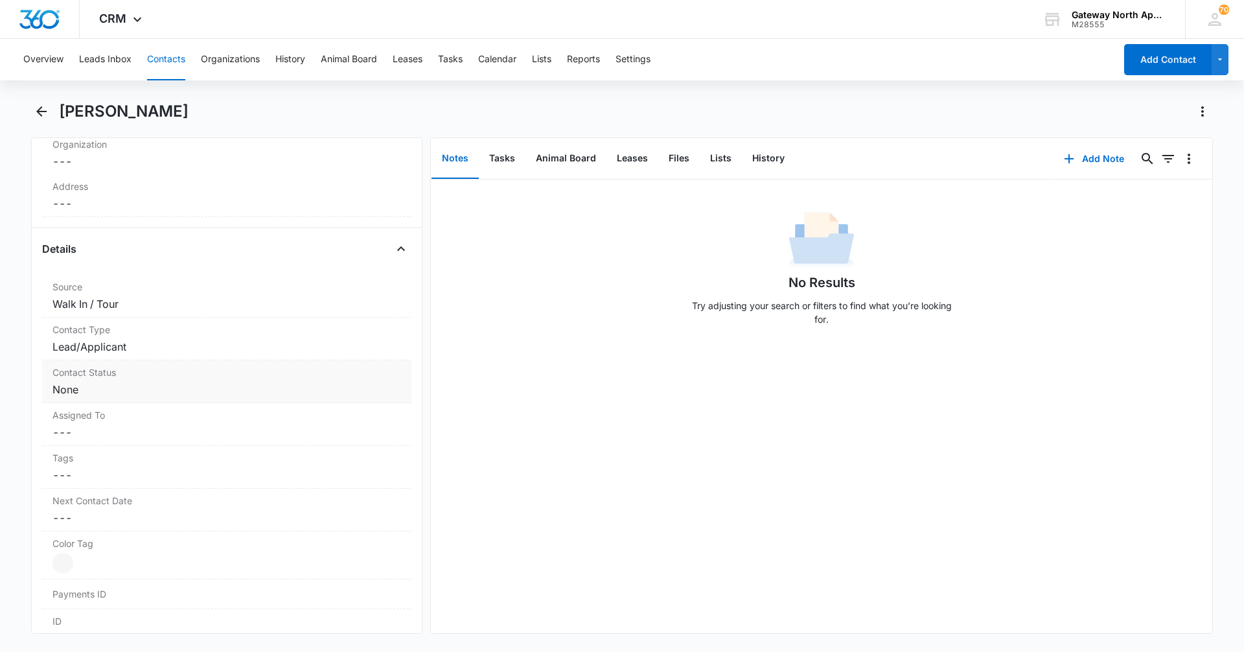
click at [257, 387] on dd "Cancel Save Changes None" at bounding box center [226, 390] width 349 height 16
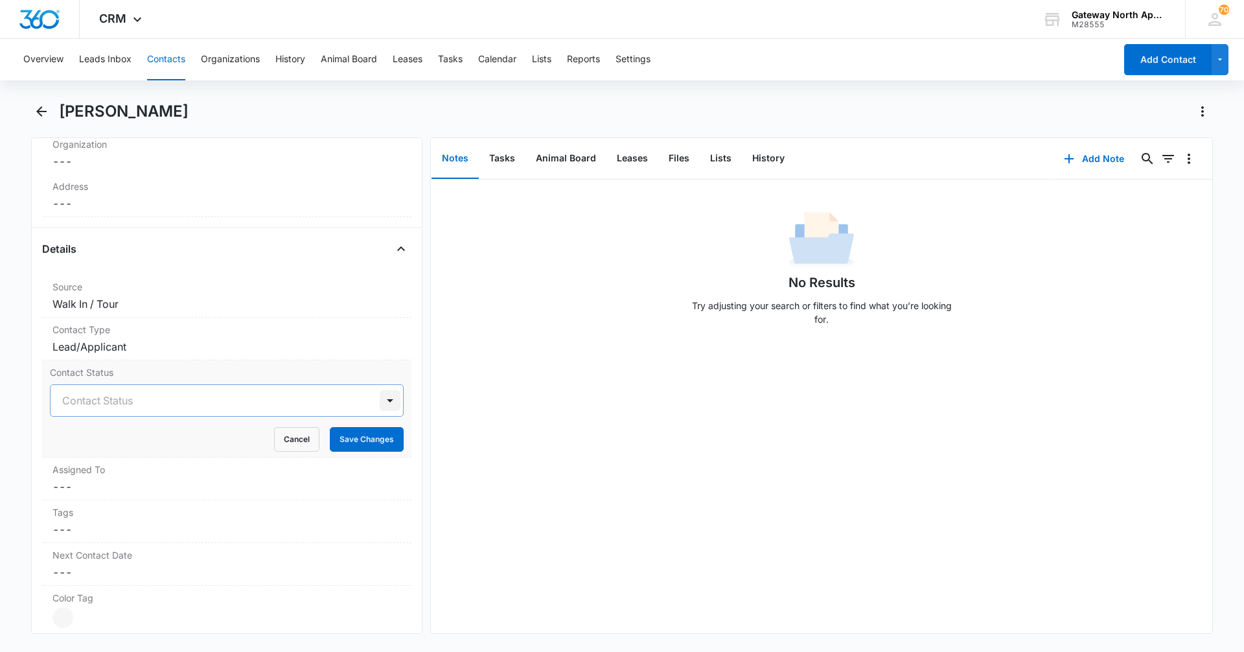
click at [380, 395] on div at bounding box center [390, 400] width 21 height 21
click at [473, 396] on div "No Results Try adjusting your search or filters to find what you’re looking for." at bounding box center [821, 406] width 781 height 454
click at [282, 436] on button "Cancel" at bounding box center [296, 439] width 45 height 25
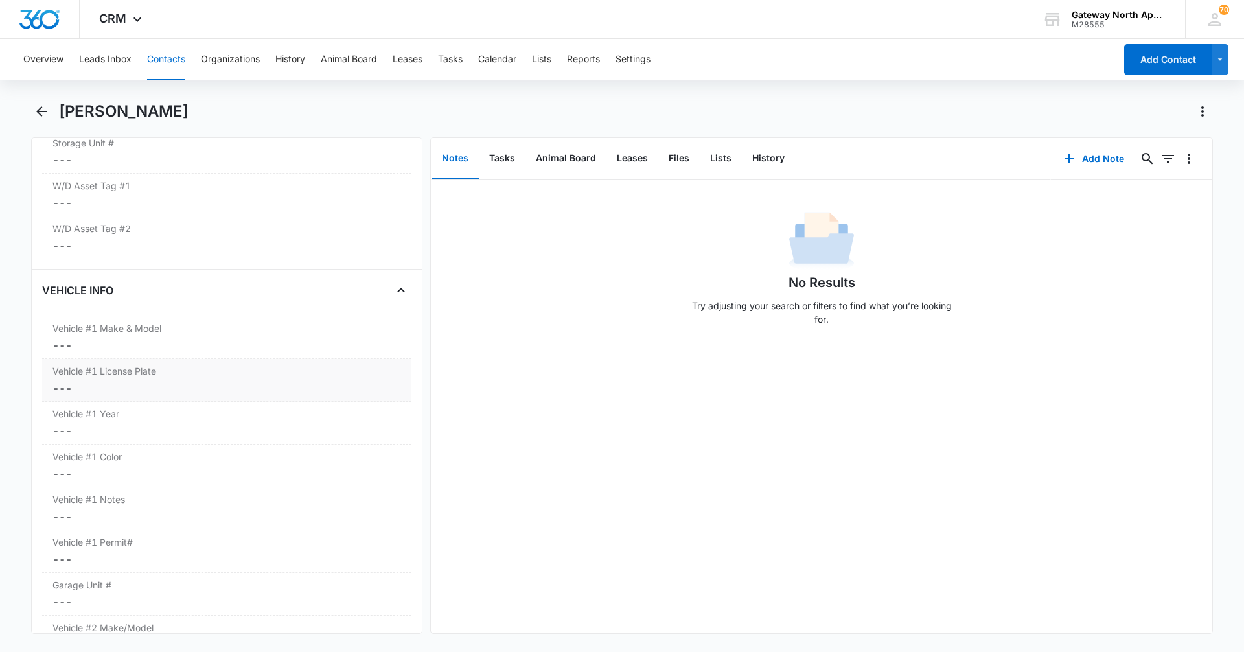
scroll to position [1814, 0]
click at [275, 333] on dd "Cancel Save Changes ---" at bounding box center [226, 339] width 349 height 16
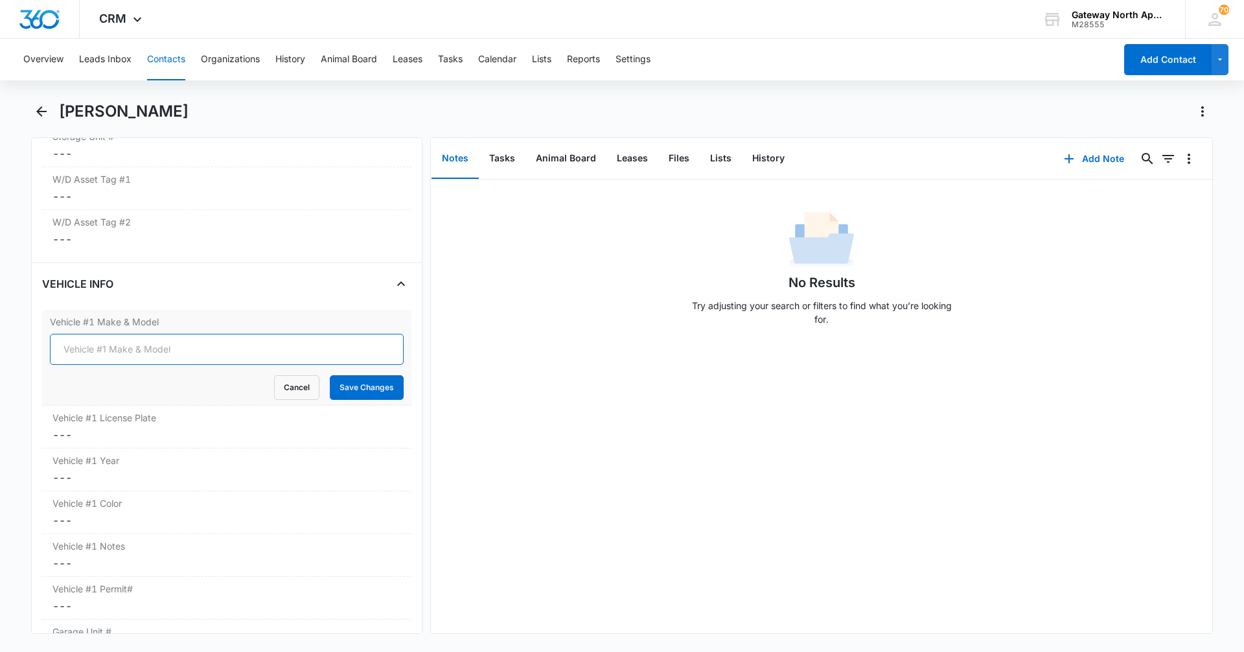
click at [274, 336] on input "Vehicle #1 Make & Model" at bounding box center [227, 349] width 354 height 31
type input "M"
type input "BMW 3 Series 328i"
click at [180, 461] on label "Vehicle #1 Year" at bounding box center [226, 461] width 349 height 14
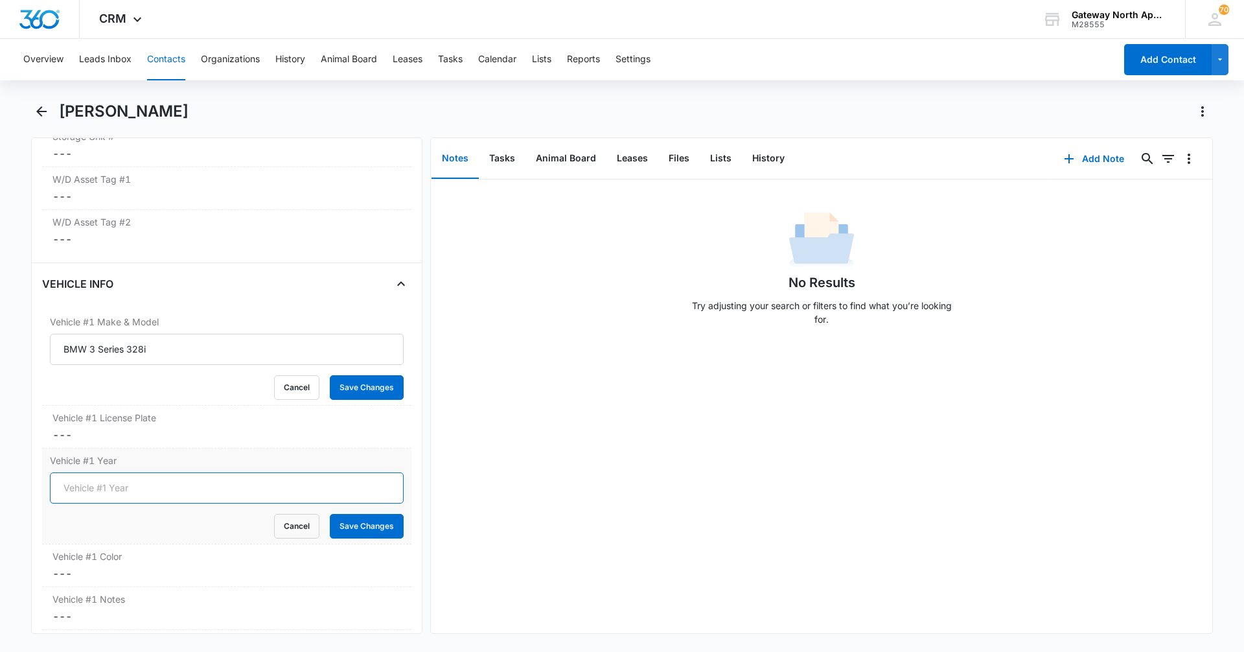
click at [195, 492] on input "Vehicle #1 Year" at bounding box center [227, 487] width 354 height 31
type input "2014"
click at [356, 526] on button "Save Changes" at bounding box center [367, 526] width 74 height 25
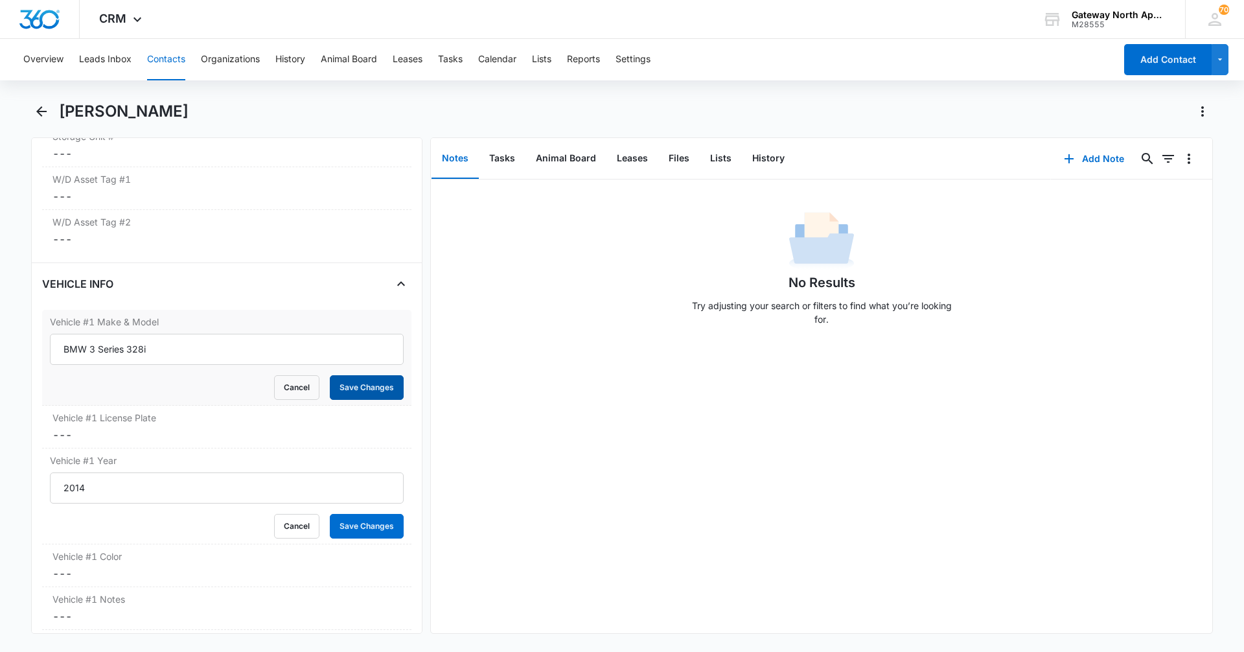
click at [383, 391] on button "Save Changes" at bounding box center [367, 387] width 74 height 25
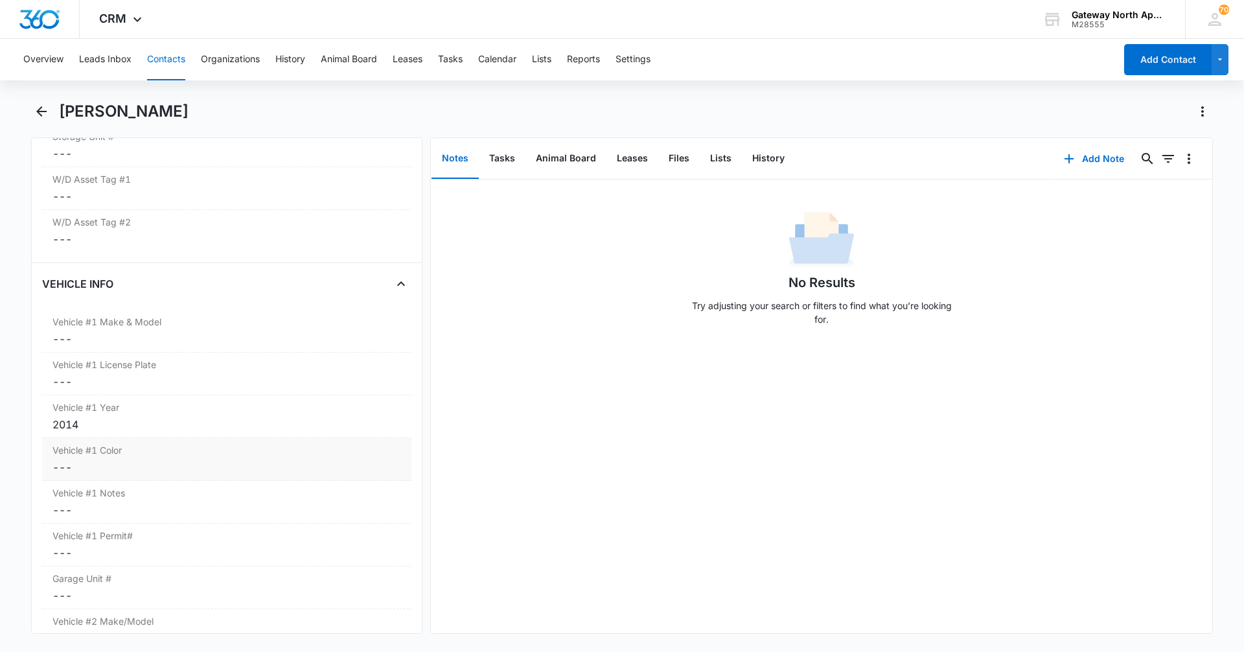
click at [150, 459] on dd "Cancel Save Changes ---" at bounding box center [226, 467] width 349 height 16
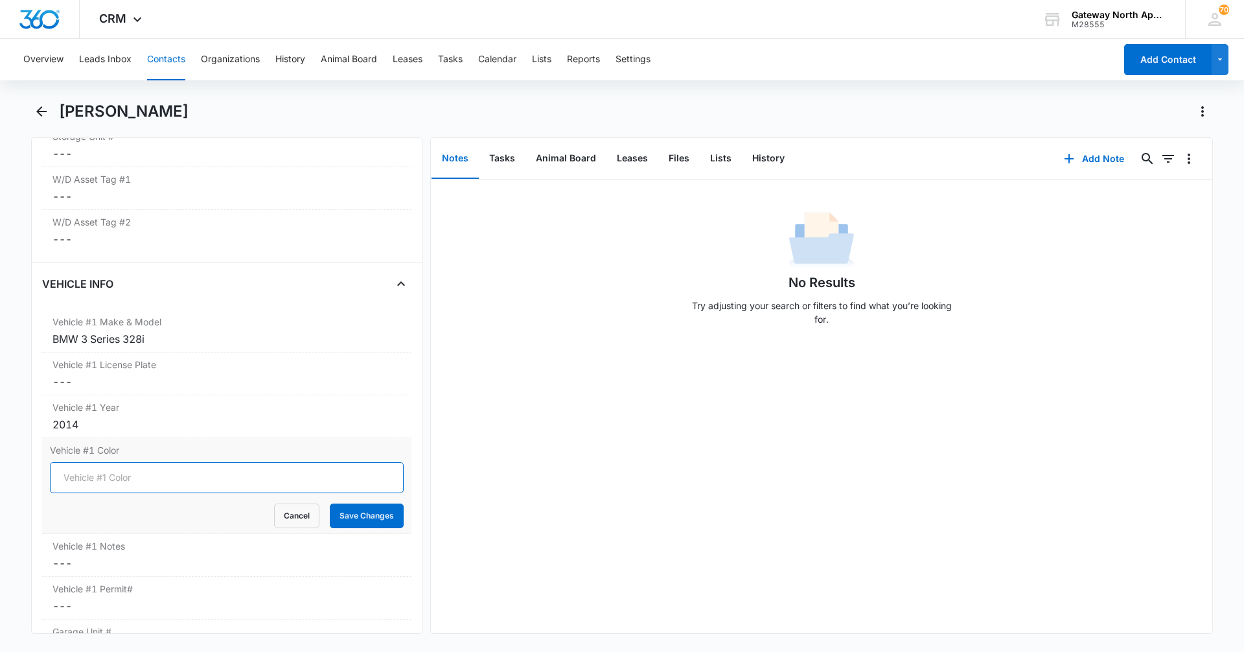
click at [143, 479] on input "Vehicle #1 Color" at bounding box center [227, 477] width 354 height 31
type input "Black"
click at [361, 520] on button "Save Changes" at bounding box center [367, 515] width 74 height 25
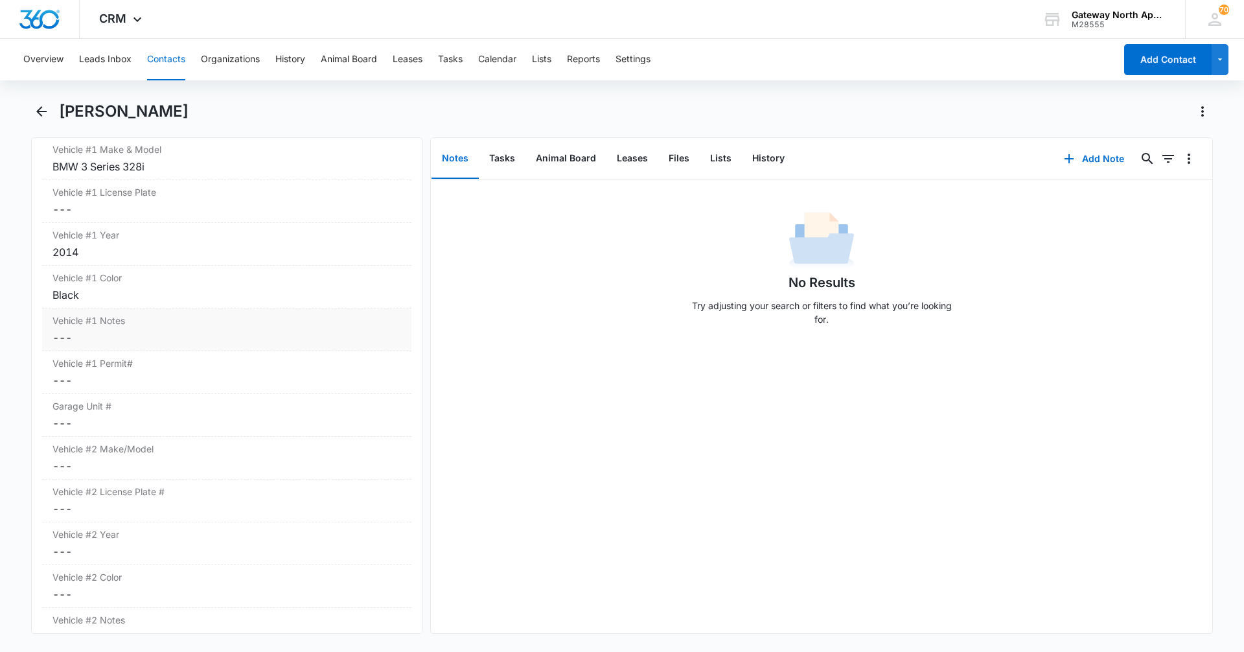
scroll to position [2008, 0]
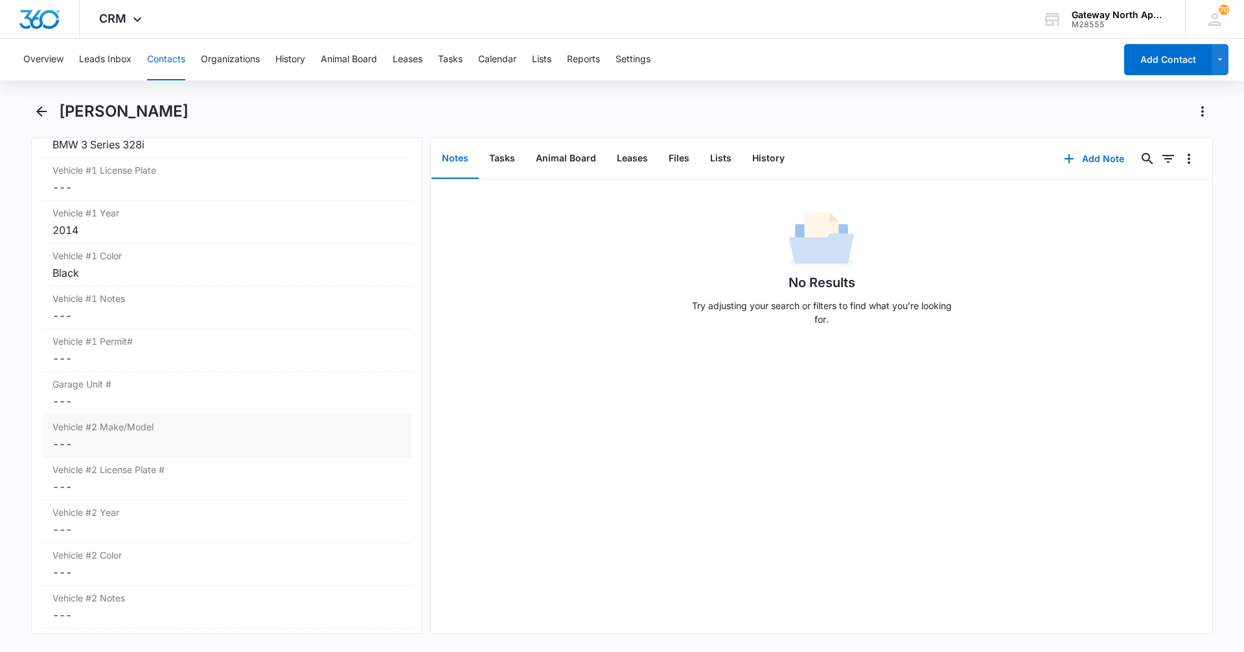
click at [174, 441] on dd "Cancel Save Changes ---" at bounding box center [226, 444] width 349 height 16
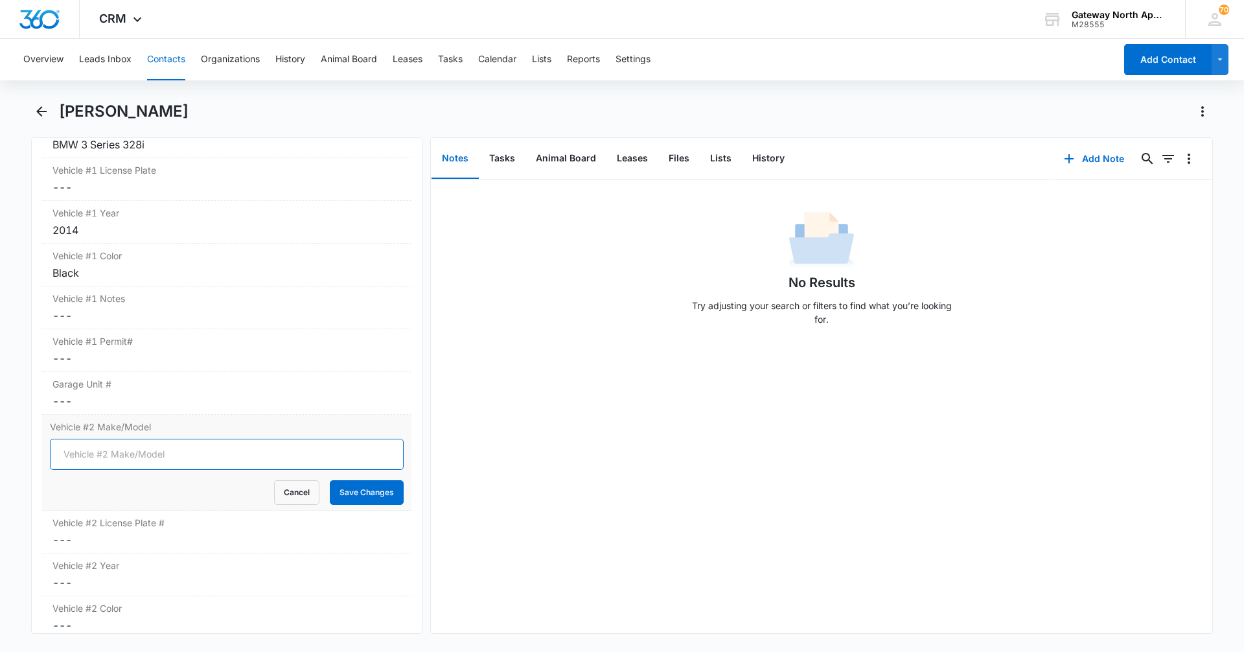
click at [168, 460] on input "Vehicle #2 Make/Model" at bounding box center [227, 454] width 354 height 31
type input "Ford Transit Van"
click at [355, 491] on button "Save Changes" at bounding box center [367, 492] width 74 height 25
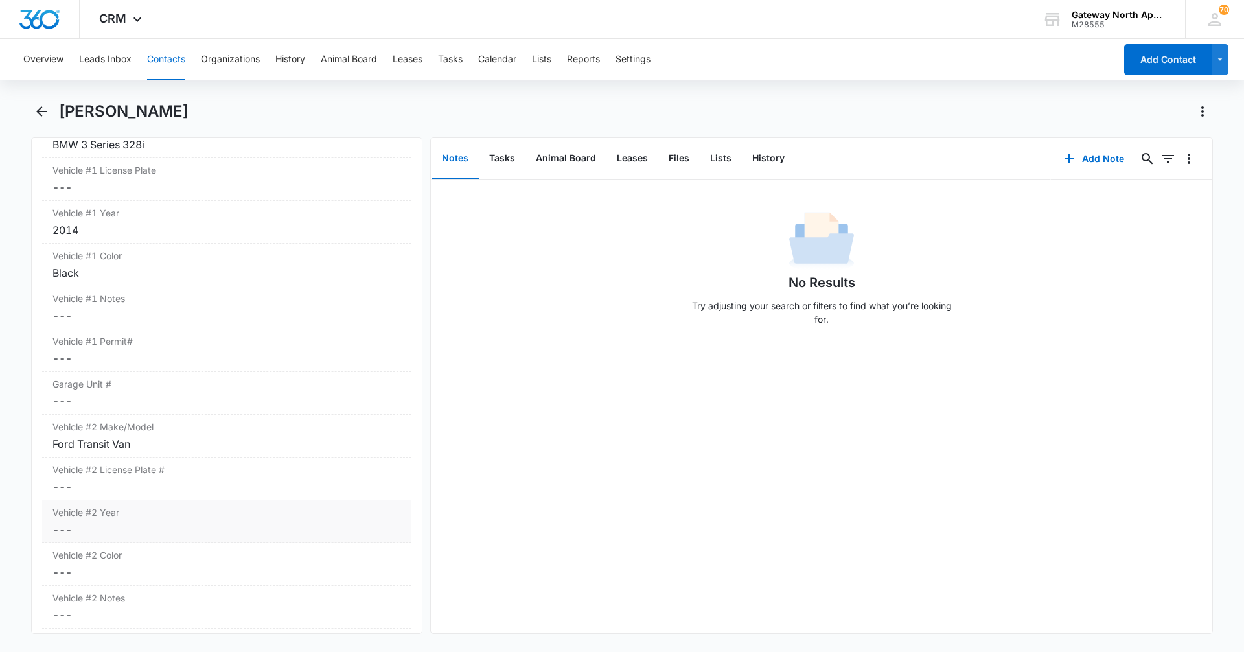
click at [148, 512] on label "Vehicle #2 Year" at bounding box center [226, 512] width 349 height 14
click at [316, 545] on input "Vehicle #2 Year" at bounding box center [227, 539] width 354 height 31
type input "2012"
click at [356, 584] on button "Save Changes" at bounding box center [367, 578] width 74 height 25
click at [162, 569] on dd "Cancel Save Changes ---" at bounding box center [226, 572] width 349 height 16
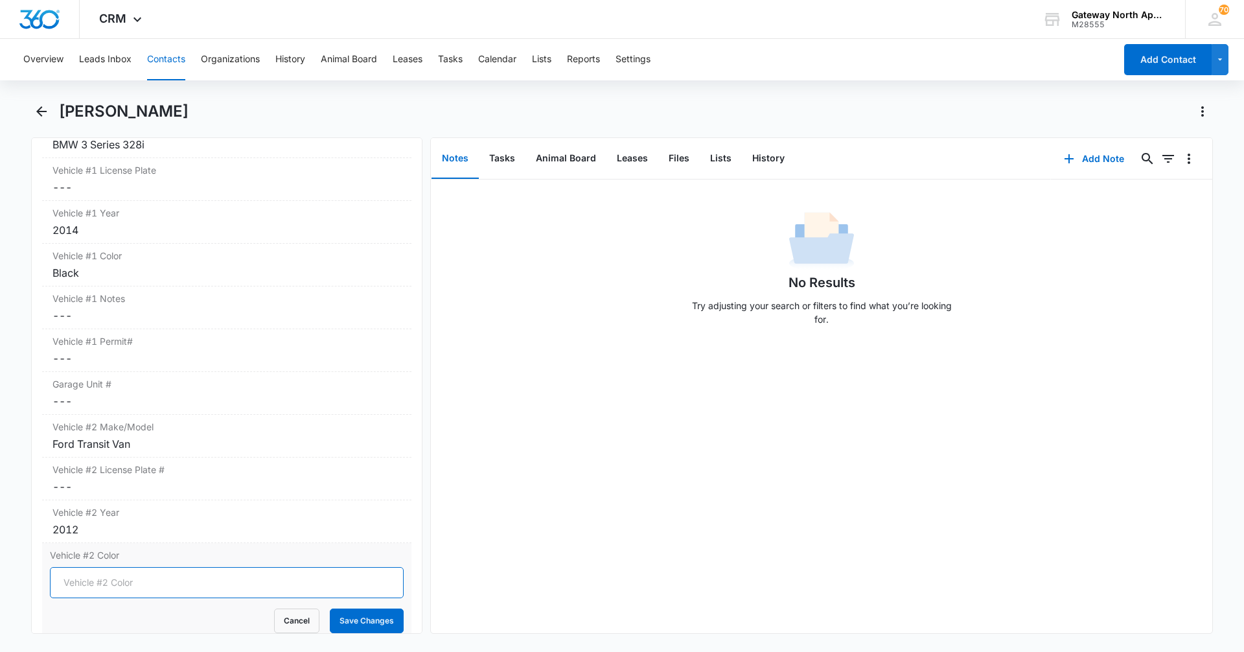
click at [158, 573] on input "Vehicle #2 Color" at bounding box center [227, 582] width 354 height 31
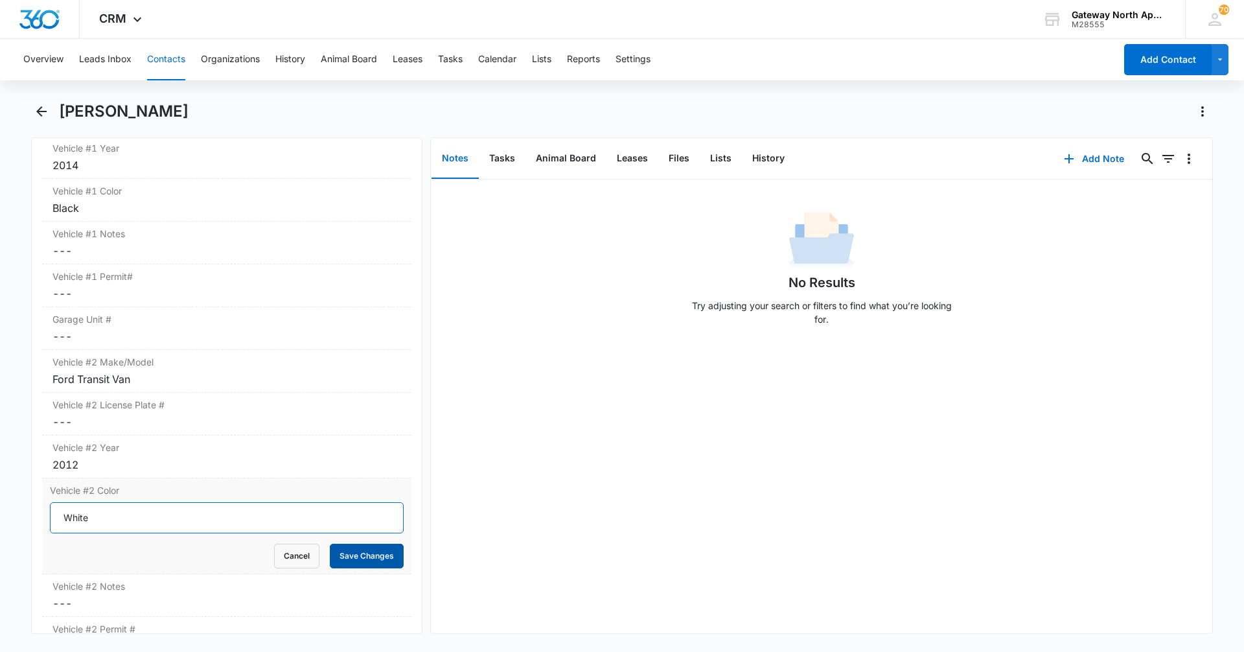
type input "White"
click at [373, 554] on button "Save Changes" at bounding box center [367, 556] width 74 height 25
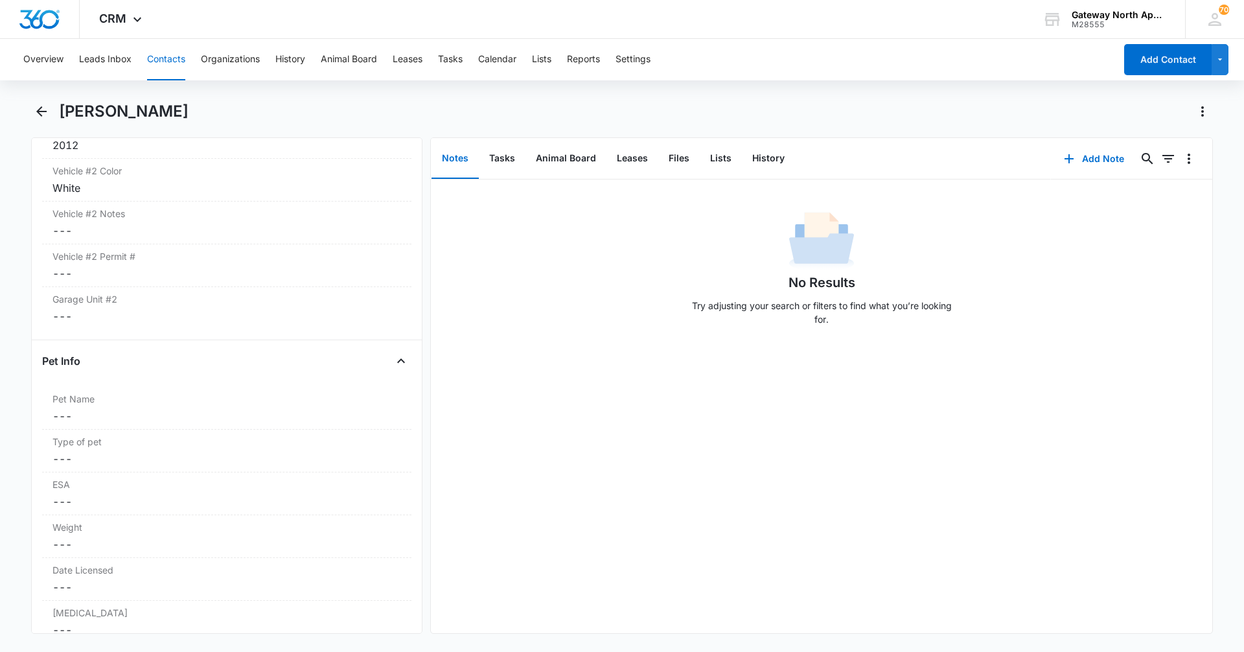
scroll to position [2415, 0]
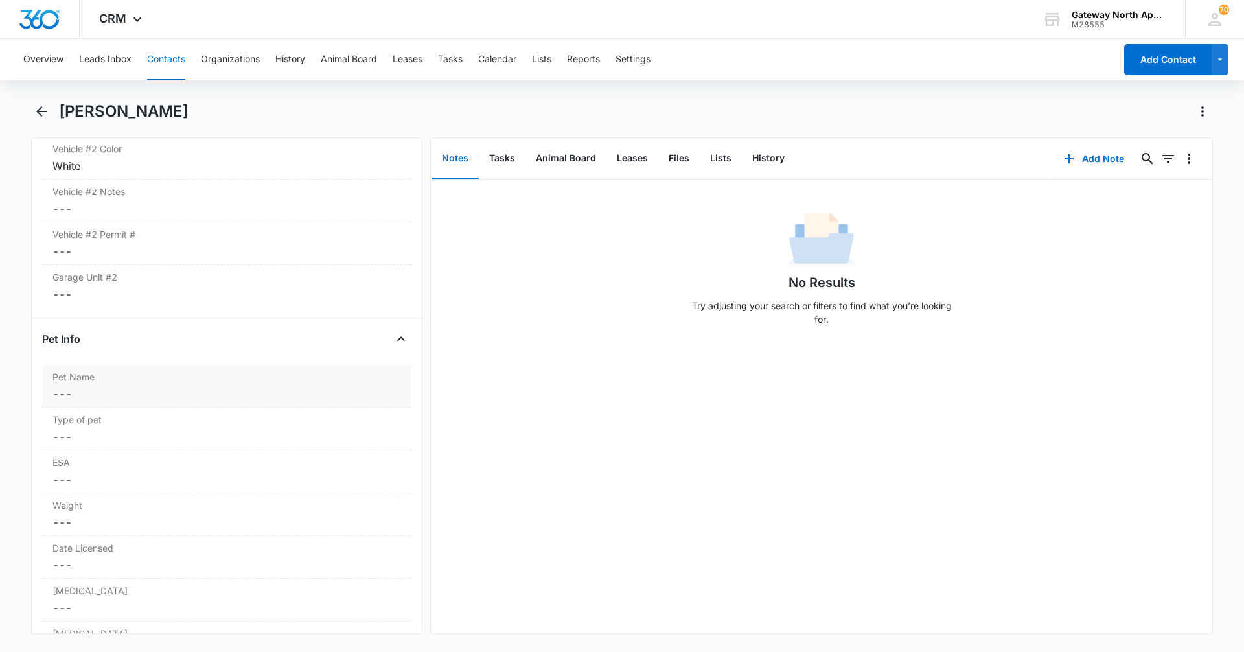
click at [187, 382] on label "Pet Name" at bounding box center [226, 377] width 349 height 14
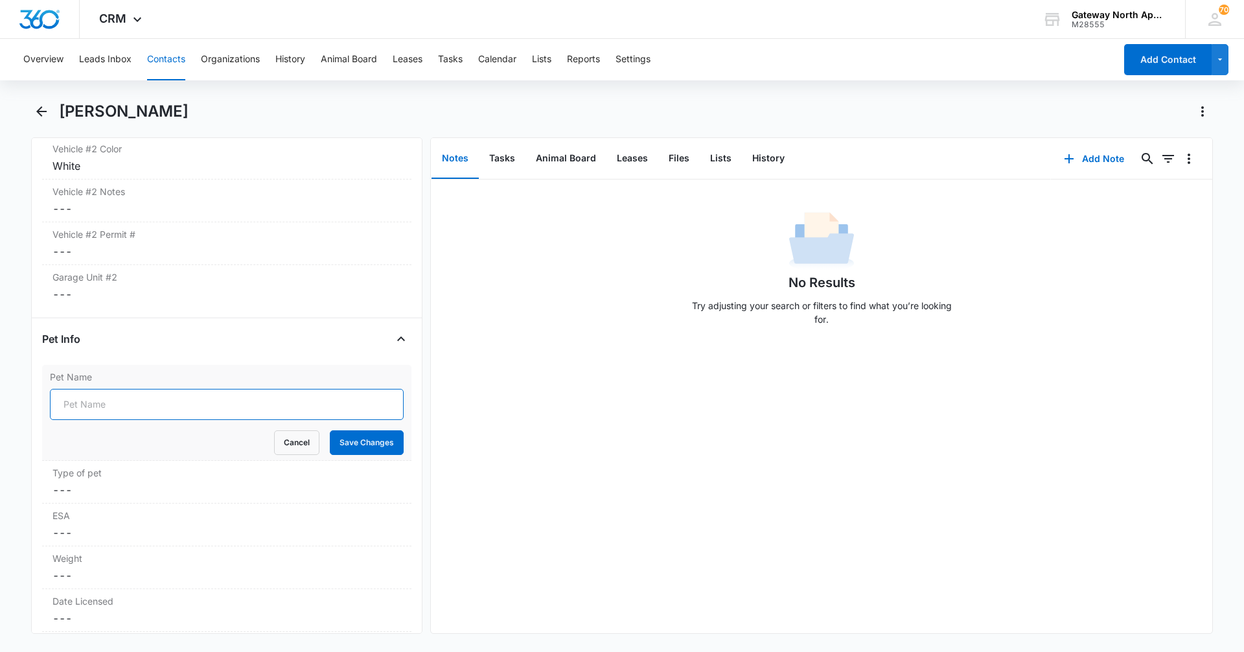
click at [209, 406] on input "Pet Name" at bounding box center [227, 404] width 354 height 31
type input "Remy"
click at [371, 445] on button "Save Changes" at bounding box center [367, 442] width 74 height 25
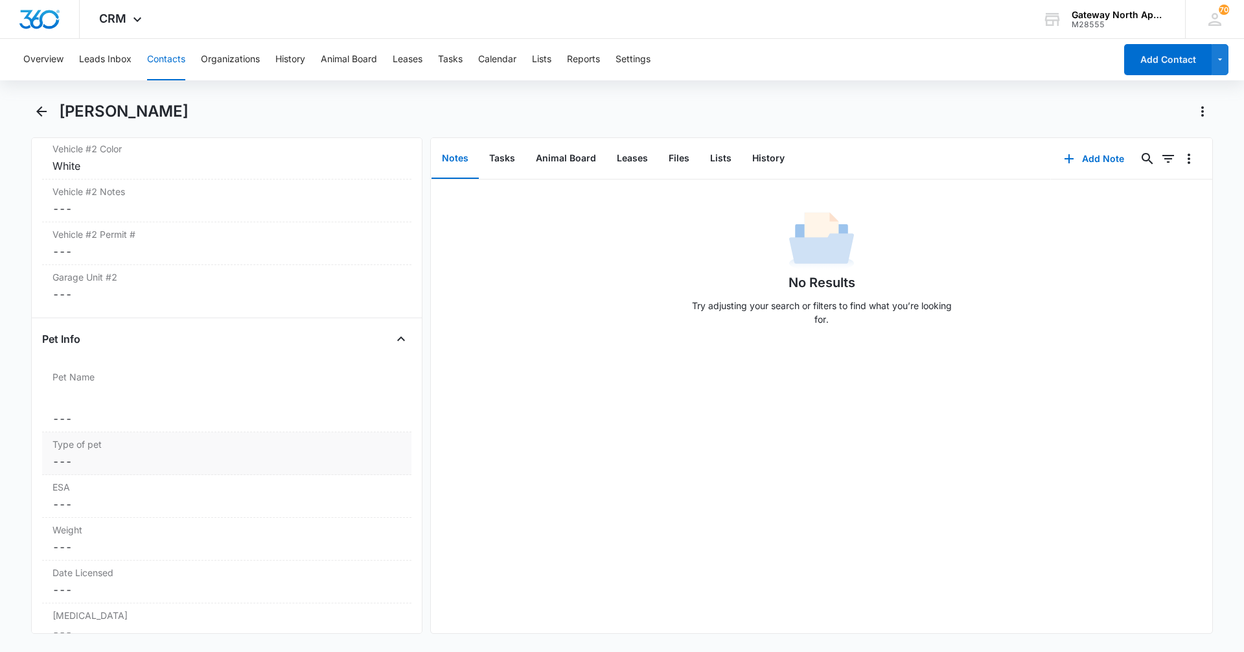
click at [169, 428] on div "Type of pet Cancel Save Changes ---" at bounding box center [226, 429] width 369 height 43
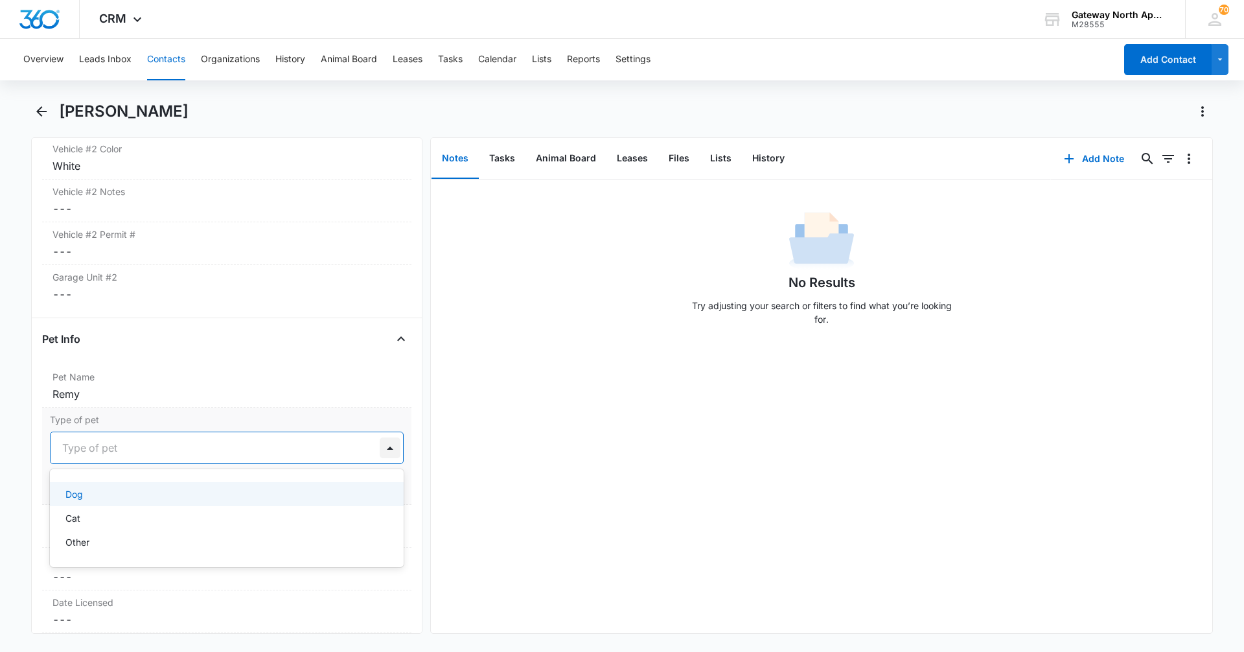
click at [380, 448] on div at bounding box center [390, 447] width 21 height 21
click at [253, 497] on div "Dog" at bounding box center [225, 494] width 320 height 14
click at [348, 488] on button "Save Changes" at bounding box center [367, 486] width 74 height 25
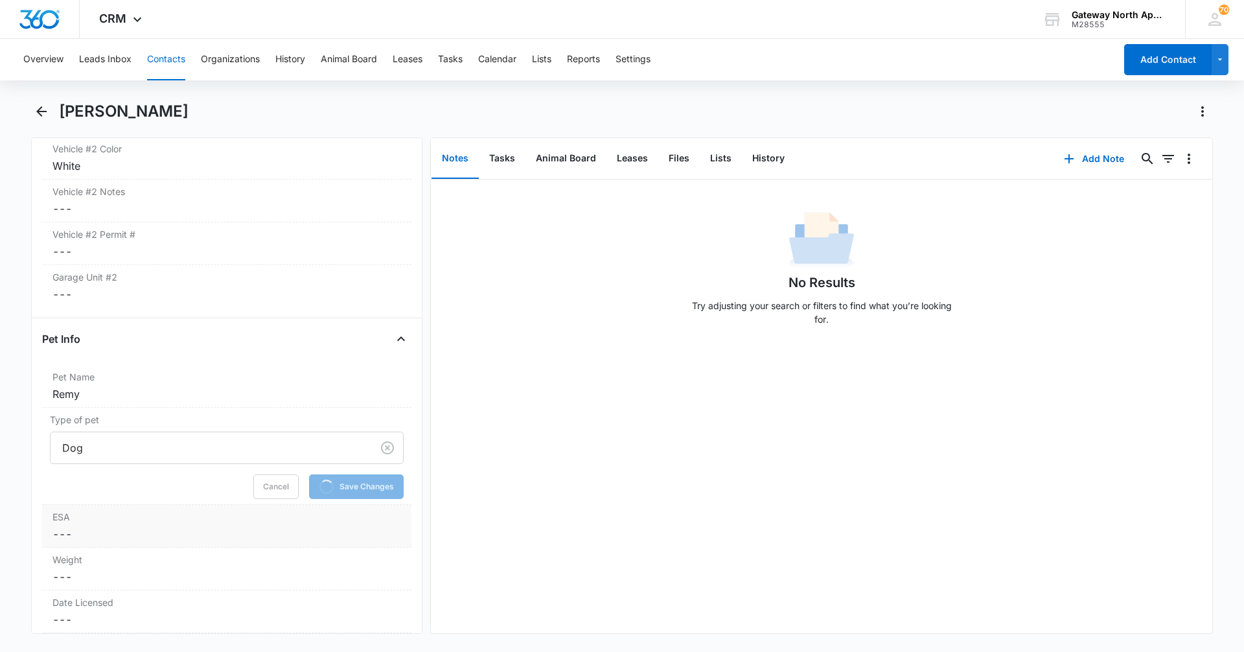
click at [231, 528] on dd "Cancel Save Changes ---" at bounding box center [226, 534] width 349 height 16
click at [376, 550] on div "Weight Cancel Save Changes ---" at bounding box center [226, 568] width 369 height 43
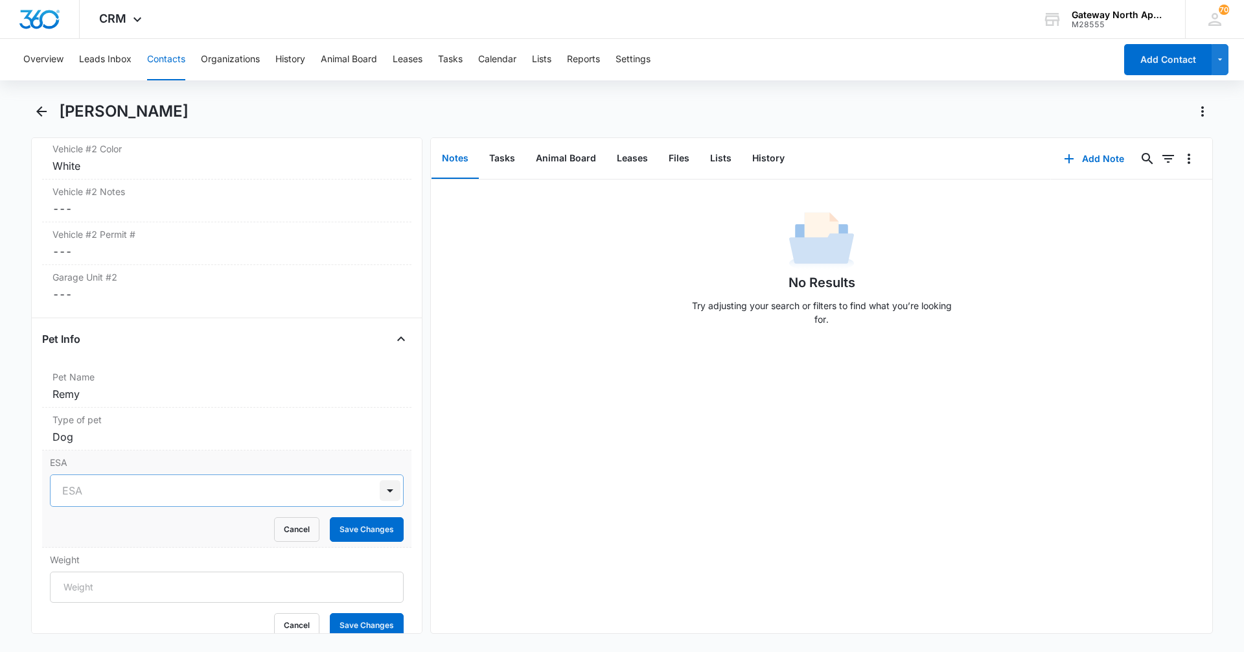
click at [380, 493] on div at bounding box center [390, 490] width 21 height 21
click at [301, 542] on div "Yes" at bounding box center [225, 537] width 320 height 14
click at [359, 533] on button "Save Changes" at bounding box center [367, 529] width 74 height 25
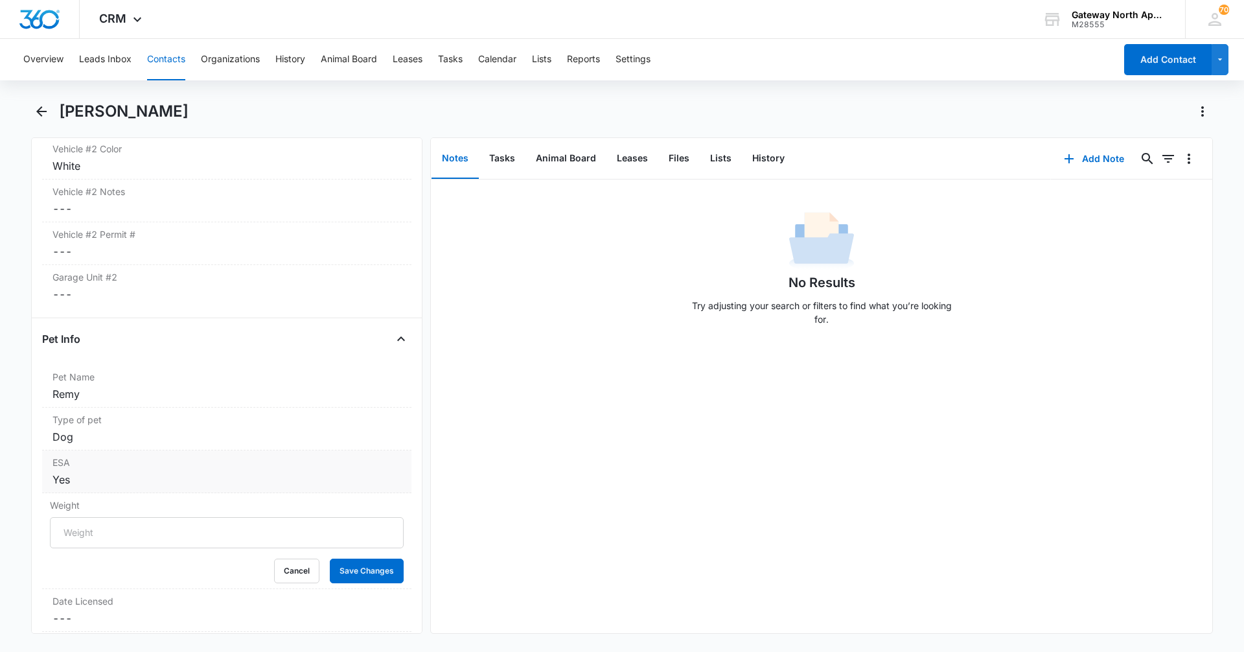
click at [372, 476] on div "Yes" at bounding box center [226, 480] width 349 height 16
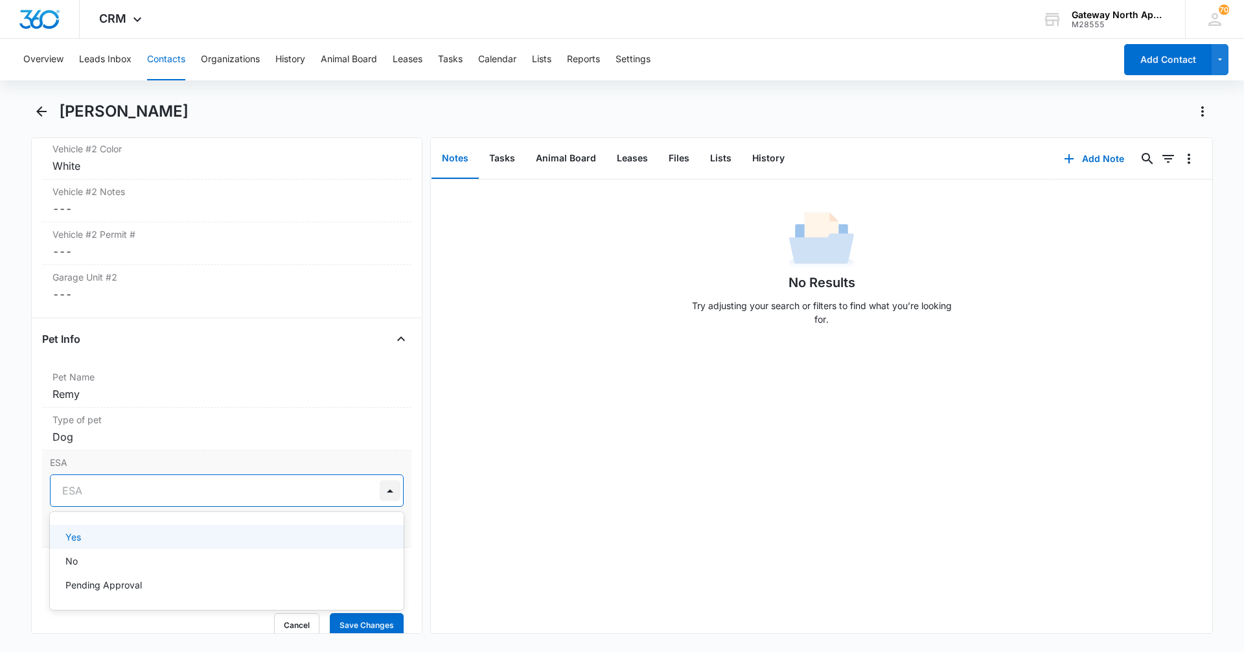
click at [380, 488] on div at bounding box center [390, 490] width 21 height 21
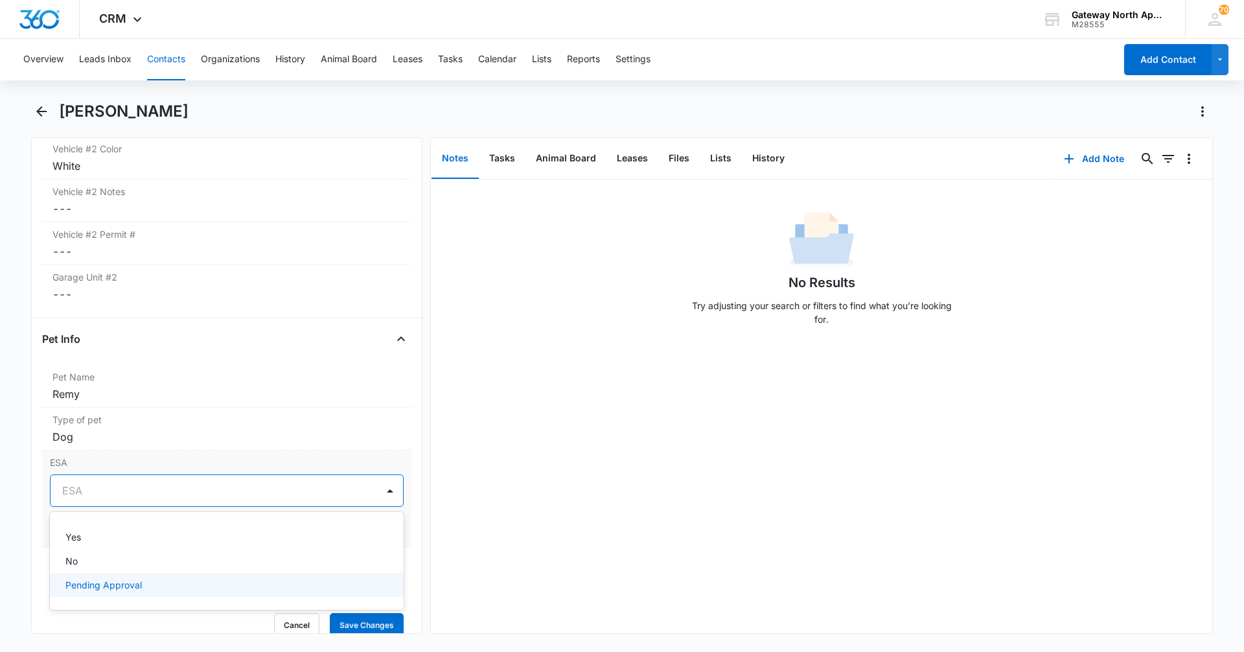
click at [310, 588] on div "Pending Approval" at bounding box center [225, 585] width 320 height 14
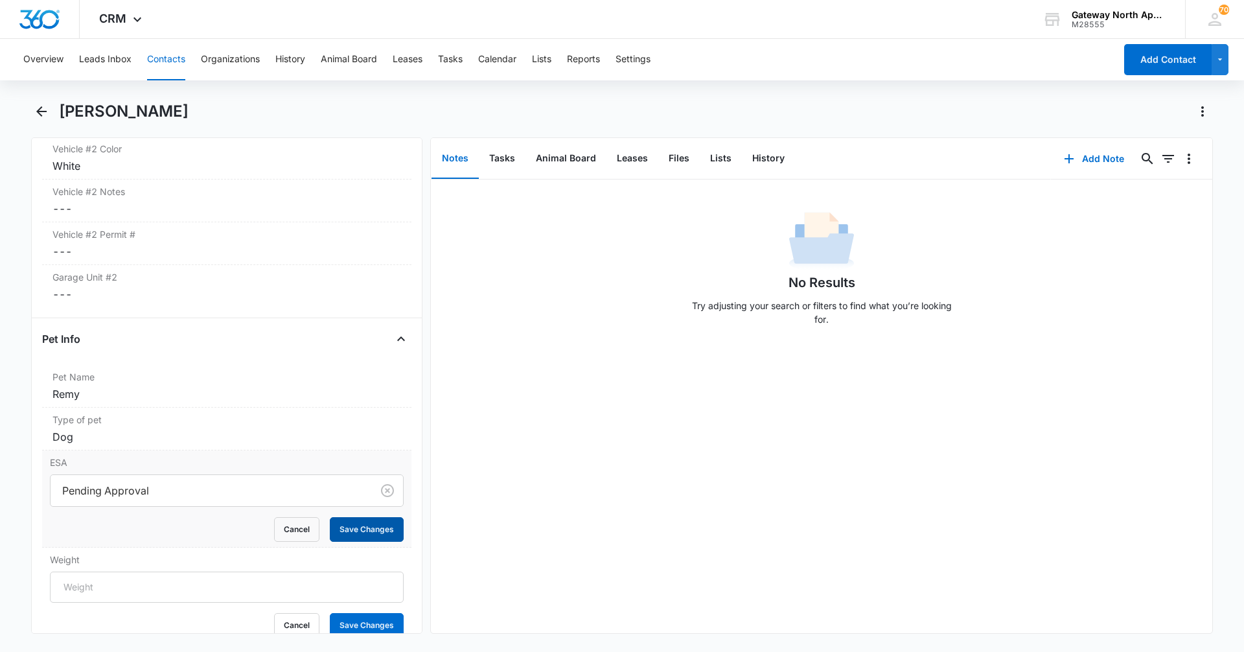
click at [358, 529] on button "Save Changes" at bounding box center [367, 529] width 74 height 25
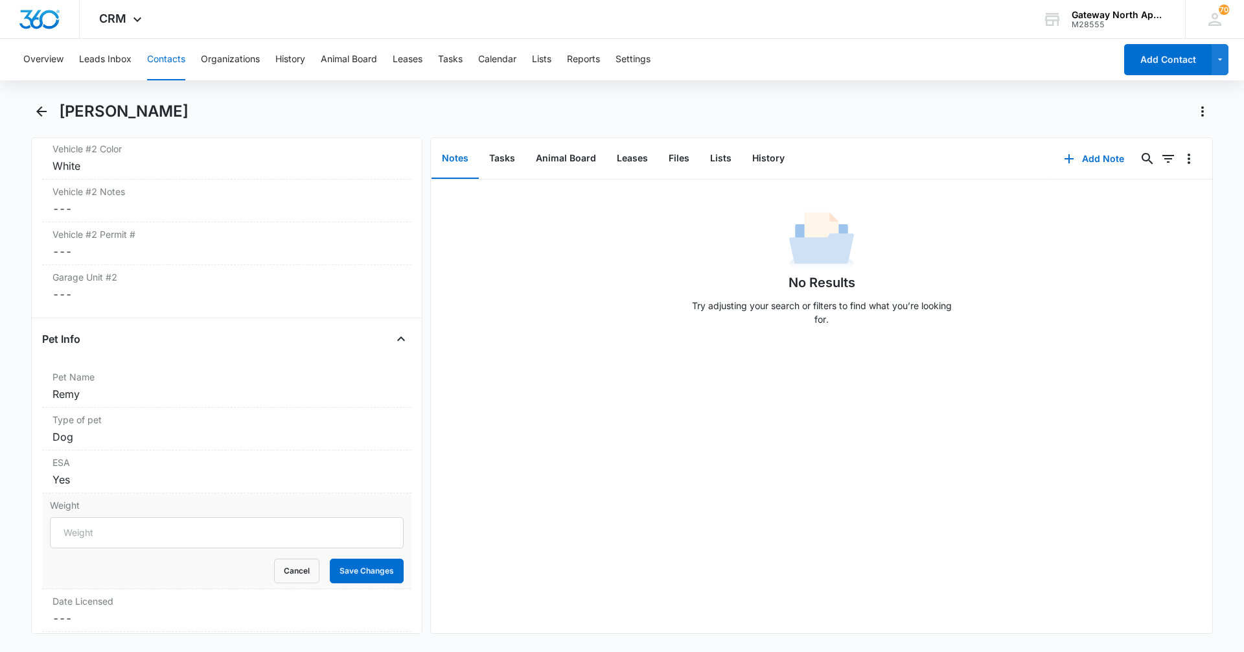
scroll to position [2544, 0]
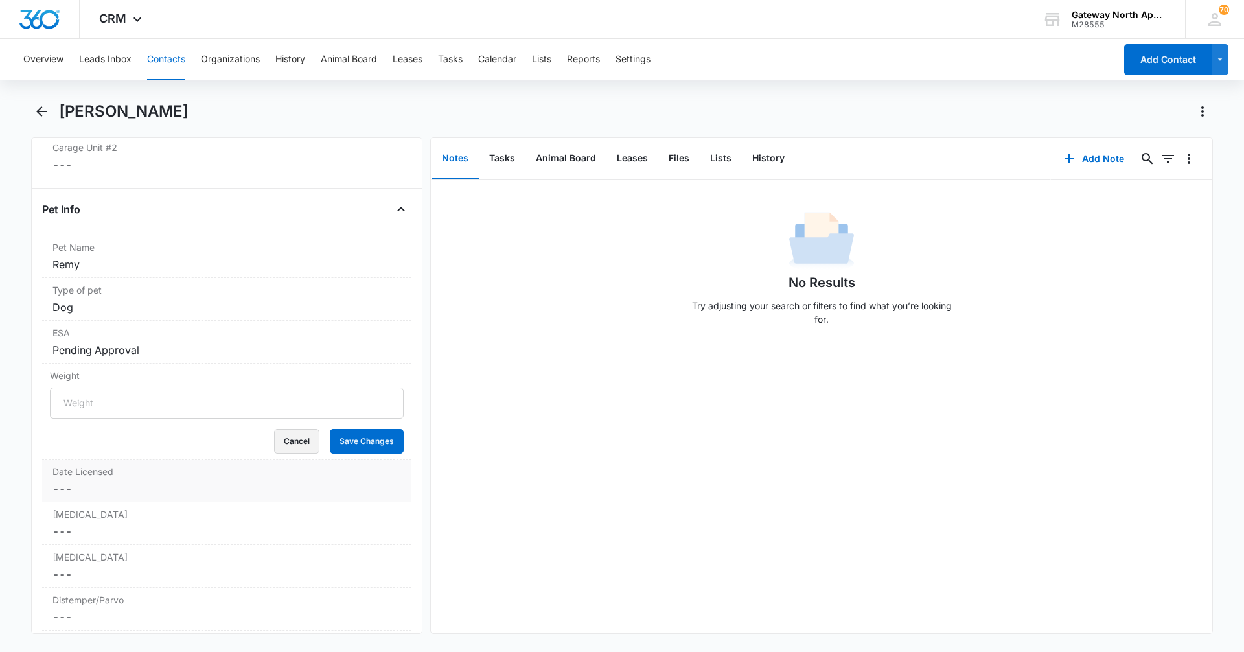
click at [299, 441] on button "Cancel" at bounding box center [296, 441] width 45 height 25
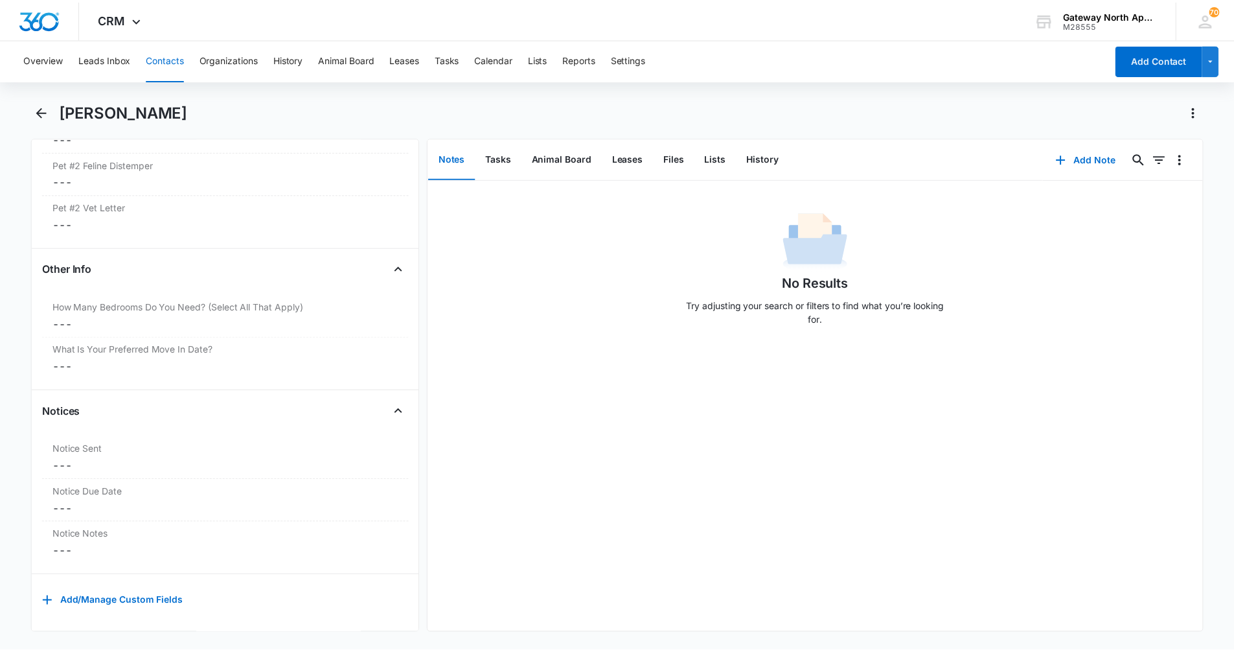
scroll to position [3406, 0]
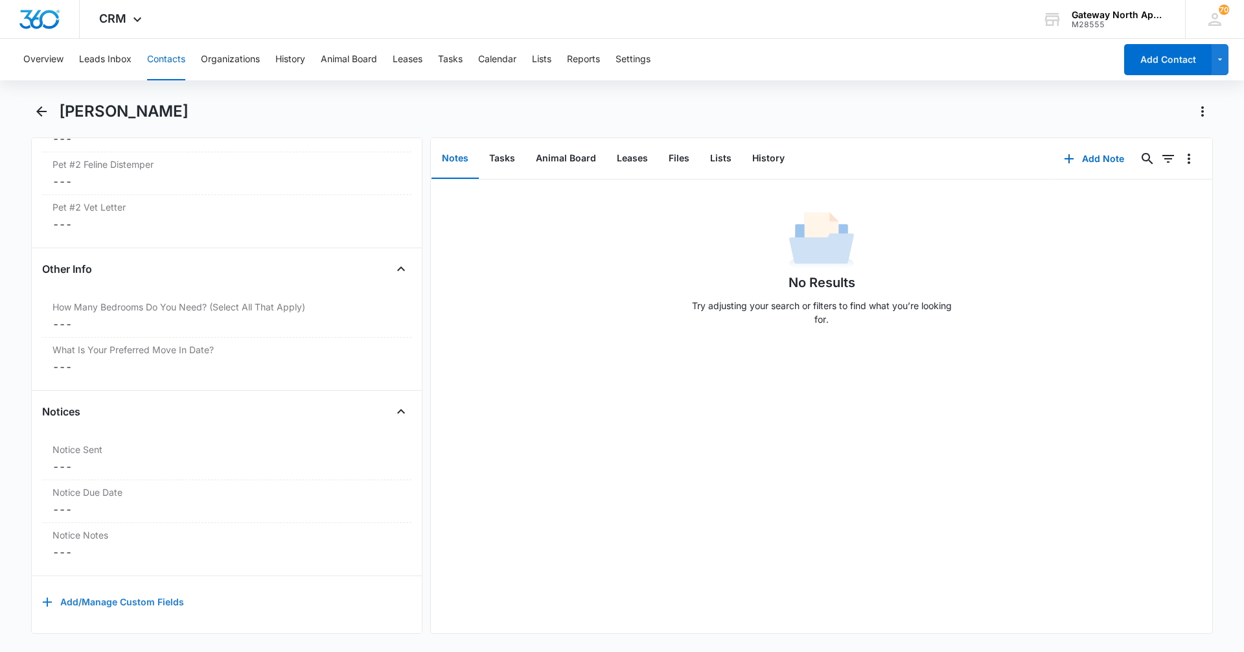
click at [130, 596] on button "Add/Manage Custom Fields" at bounding box center [113, 601] width 142 height 31
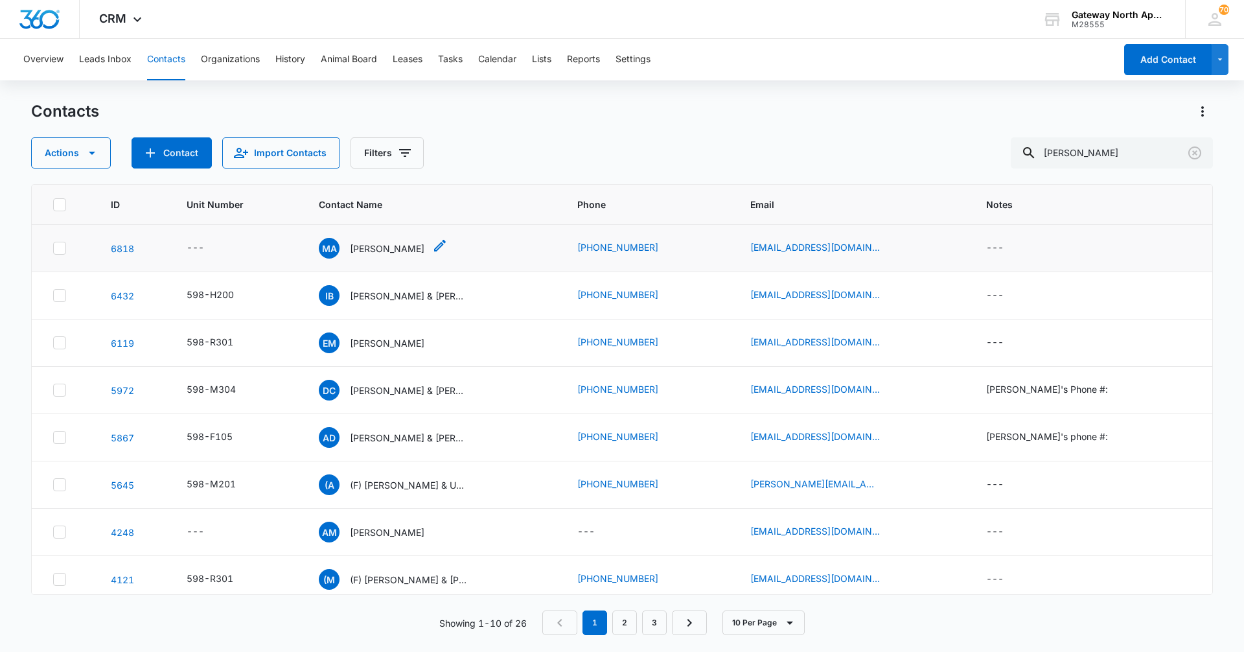
click at [446, 248] on icon "Contact Name - Martin Avina Mendez - Select to Edit Field" at bounding box center [440, 246] width 12 height 12
click at [448, 244] on icon "Contact Name - Martin Avina Mendez - Select to Edit Field" at bounding box center [440, 246] width 16 height 16
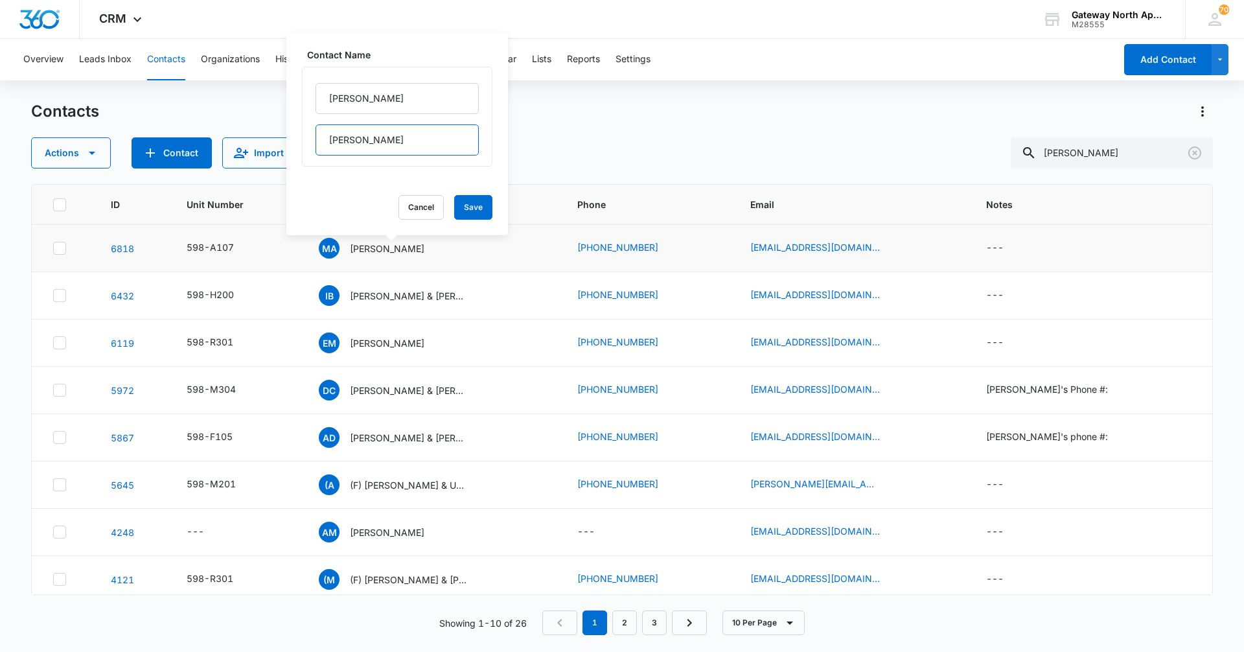
click at [420, 146] on input "[PERSON_NAME]" at bounding box center [397, 139] width 163 height 31
drag, startPoint x: 420, startPoint y: 146, endPoint x: 313, endPoint y: 155, distance: 108.0
click at [313, 155] on div "[PERSON_NAME]" at bounding box center [397, 117] width 190 height 100
click at [396, 91] on input "[PERSON_NAME]" at bounding box center [397, 98] width 163 height 31
type input "[PERSON_NAME] &"
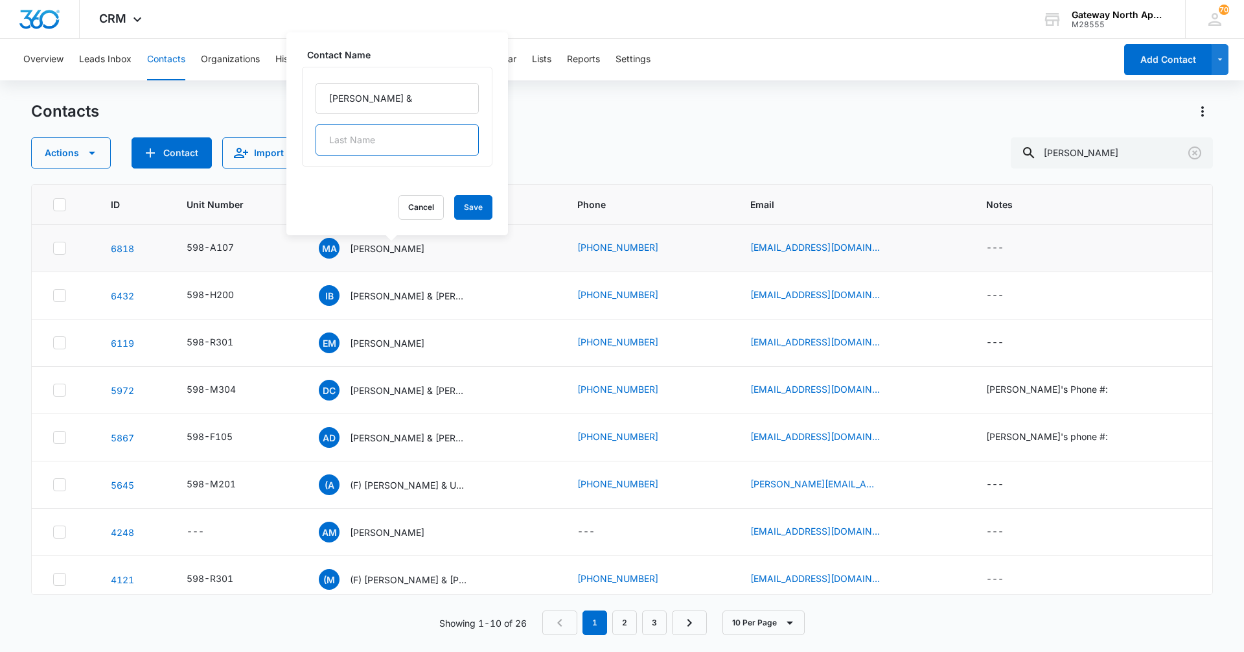
click at [368, 132] on input "text" at bounding box center [397, 139] width 163 height 31
type input "[PERSON_NAME]"
drag, startPoint x: 386, startPoint y: 140, endPoint x: 579, endPoint y: 148, distance: 193.2
click at [579, 148] on div "Actions Contact Import Contacts Filters [PERSON_NAME]" at bounding box center [622, 152] width 1182 height 31
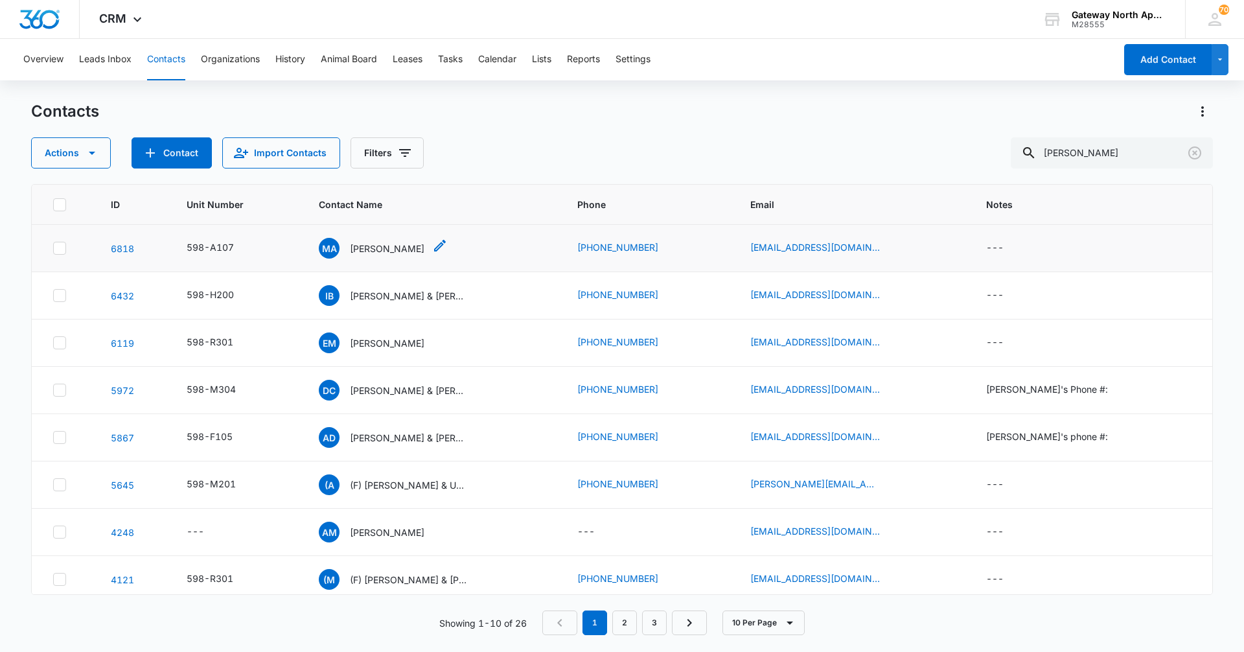
click at [448, 244] on icon "Contact Name - Martin Avina Mendez - Select to Edit Field" at bounding box center [440, 246] width 16 height 16
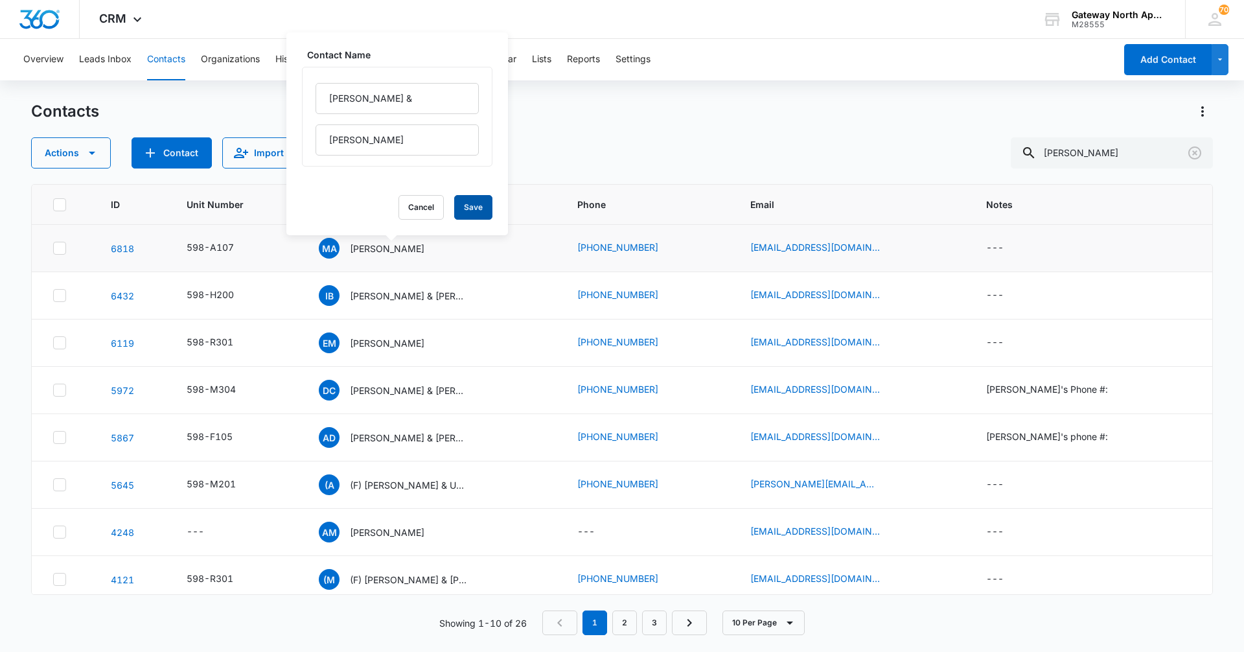
click at [457, 205] on button "Save" at bounding box center [473, 207] width 38 height 25
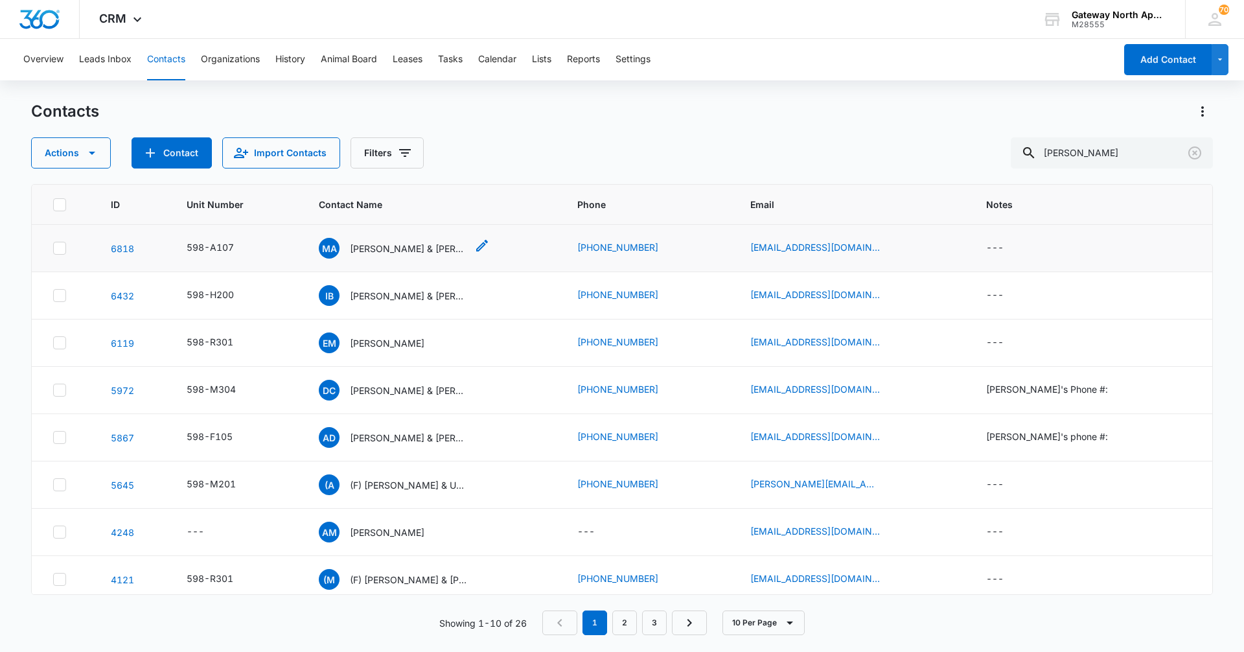
click at [420, 246] on p "[PERSON_NAME] & [PERSON_NAME]" at bounding box center [408, 249] width 117 height 14
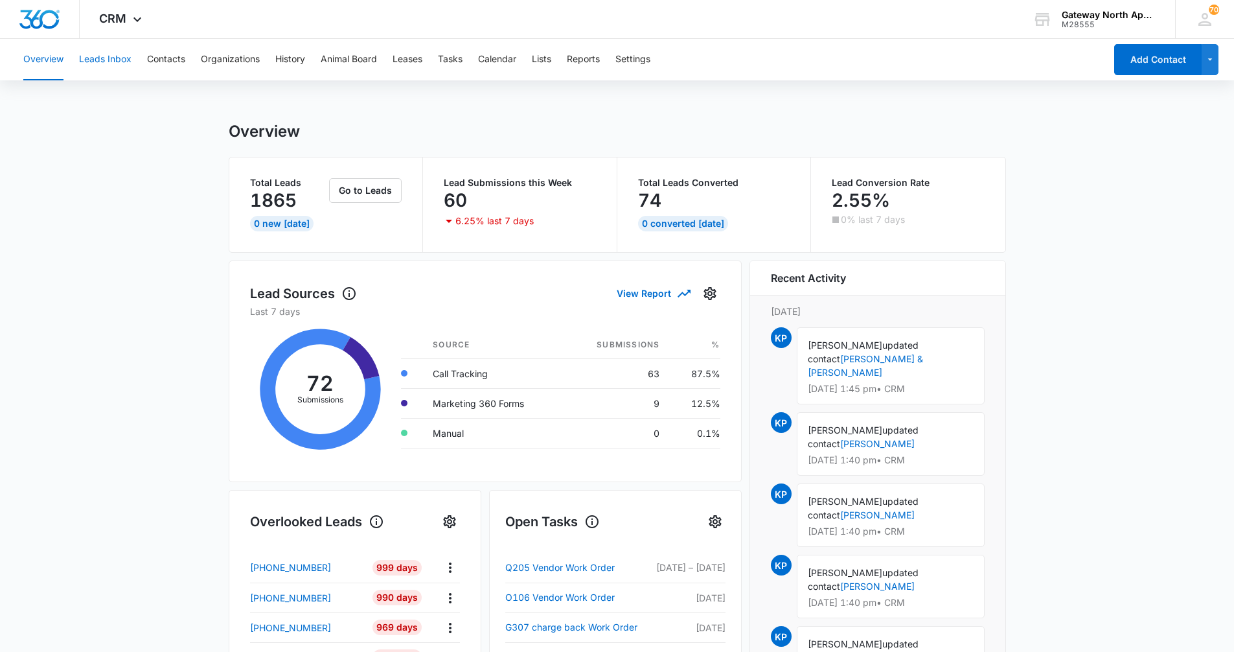
click at [121, 56] on button "Leads Inbox" at bounding box center [105, 59] width 52 height 41
